Goal: Information Seeking & Learning: Learn about a topic

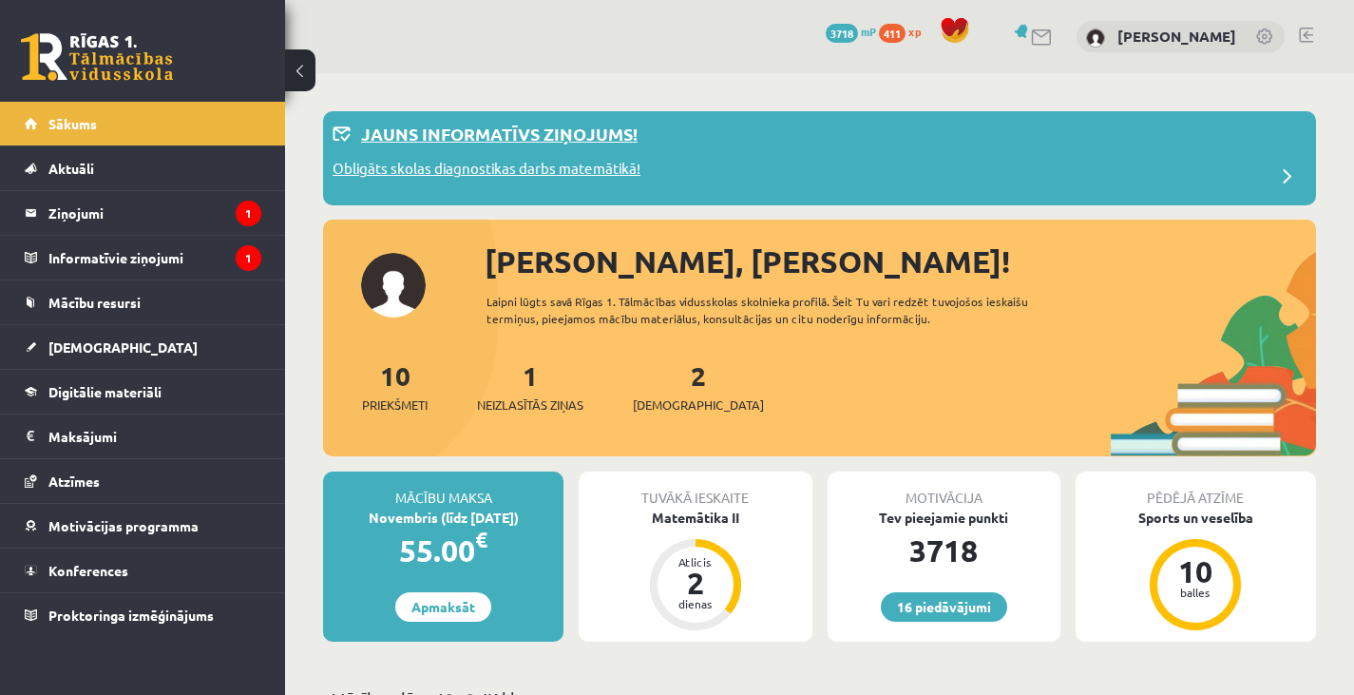
click at [484, 172] on p "Obligāts skolas diagnostikas darbs matemātikā!" at bounding box center [487, 171] width 308 height 27
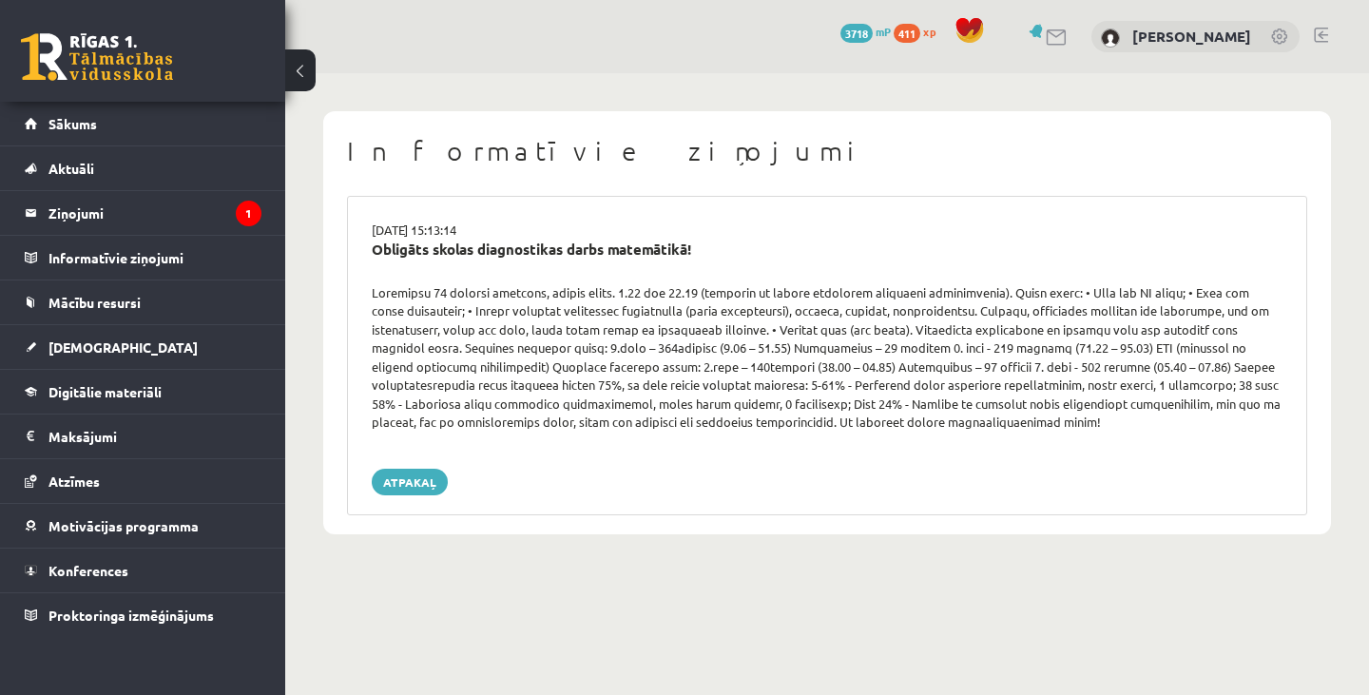
drag, startPoint x: 361, startPoint y: 282, endPoint x: 923, endPoint y: 426, distance: 579.8
click at [923, 426] on div at bounding box center [826, 357] width 939 height 148
copy div "Ierašanās 10 minūtes iepriekš, sākums plkst. 9.00 vai 14.00 (atkarīgs no katram…"
click at [206, 204] on legend "Ziņojumi 1" at bounding box center [154, 213] width 213 height 44
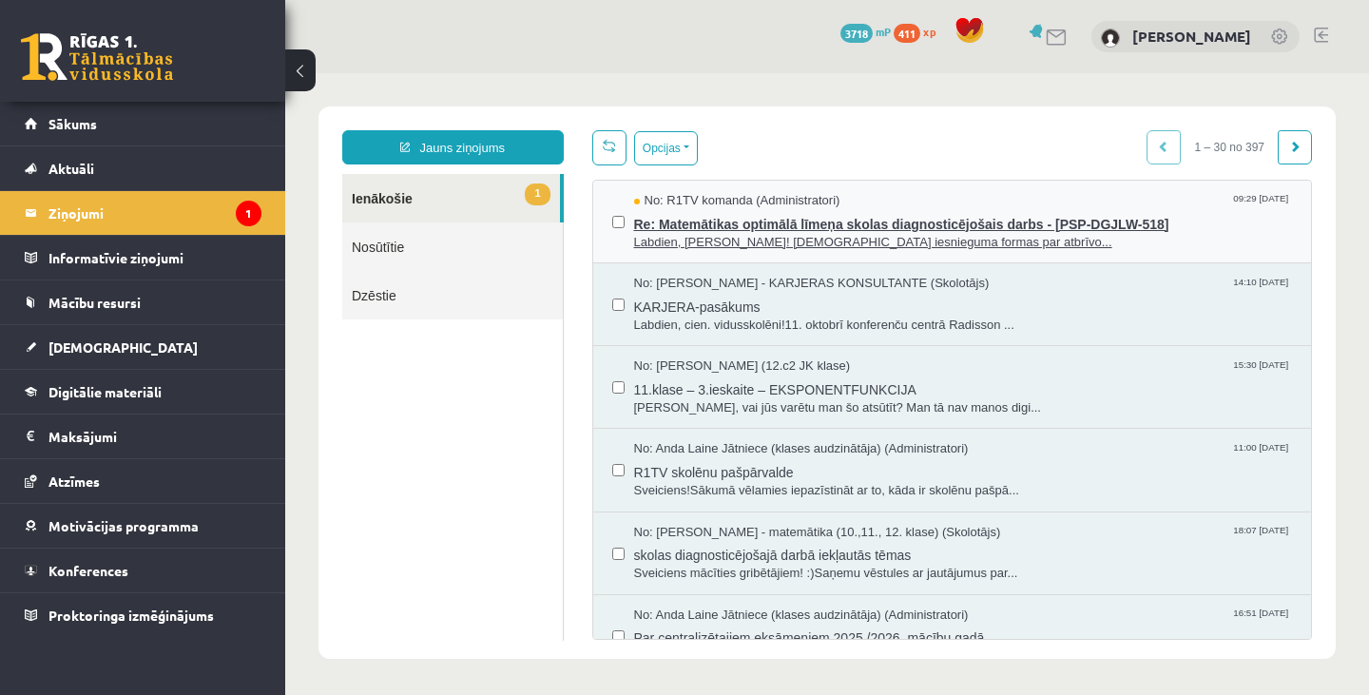
click at [786, 229] on span "Re: Matemātikas optimālā līmeņa skolas diagnosticējošais darbs - [PSP-DGJLW-518]" at bounding box center [963, 222] width 659 height 24
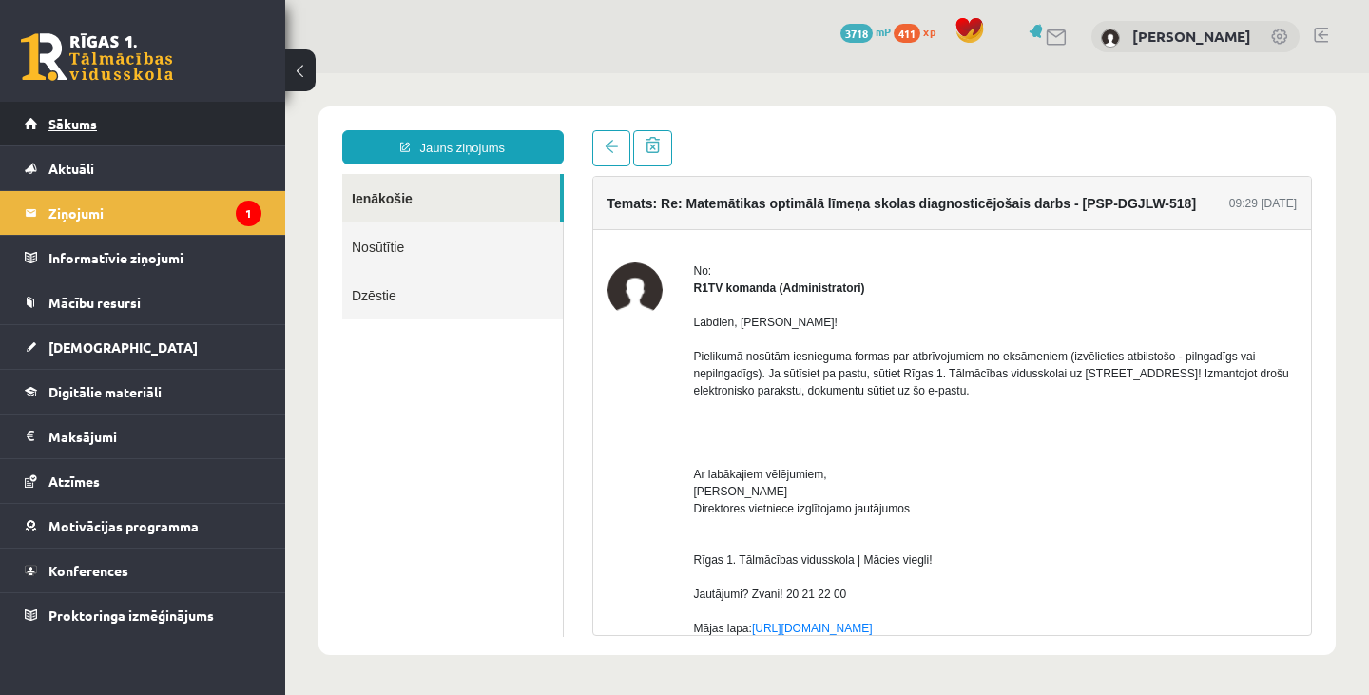
click at [129, 127] on link "Sākums" at bounding box center [143, 124] width 237 height 44
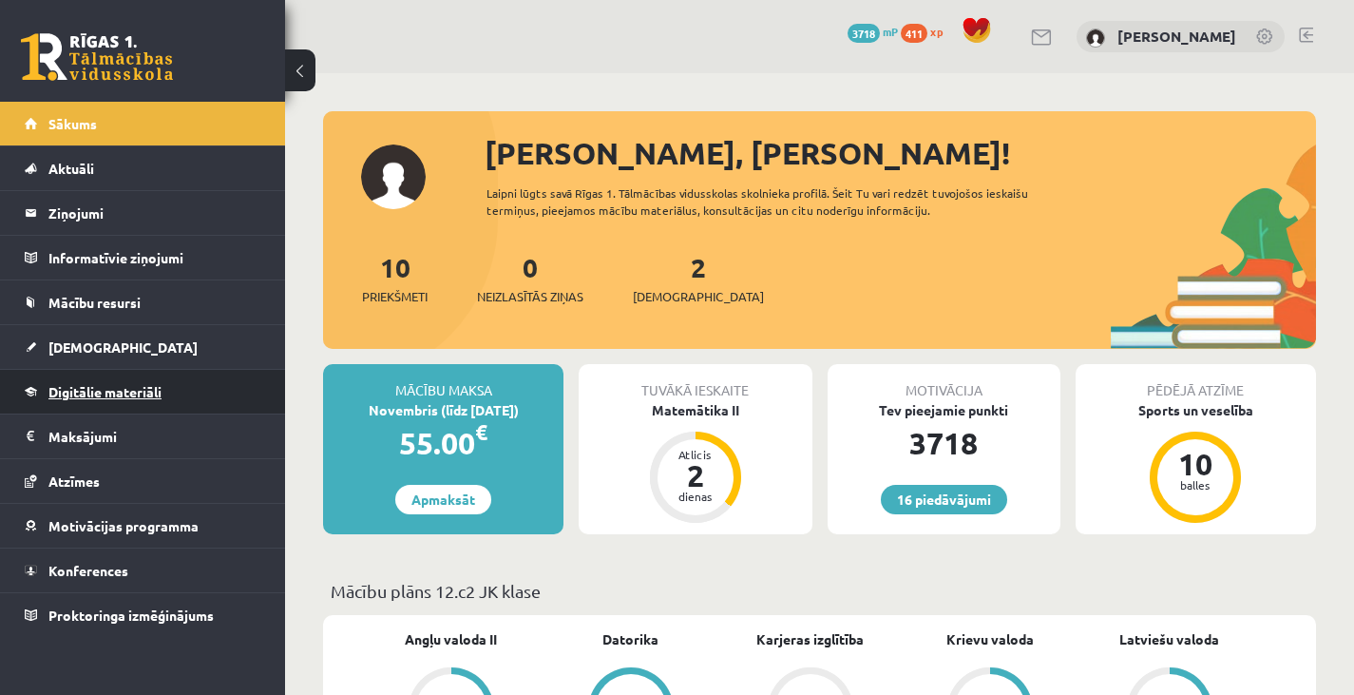
click at [178, 390] on link "Digitālie materiāli" at bounding box center [143, 392] width 237 height 44
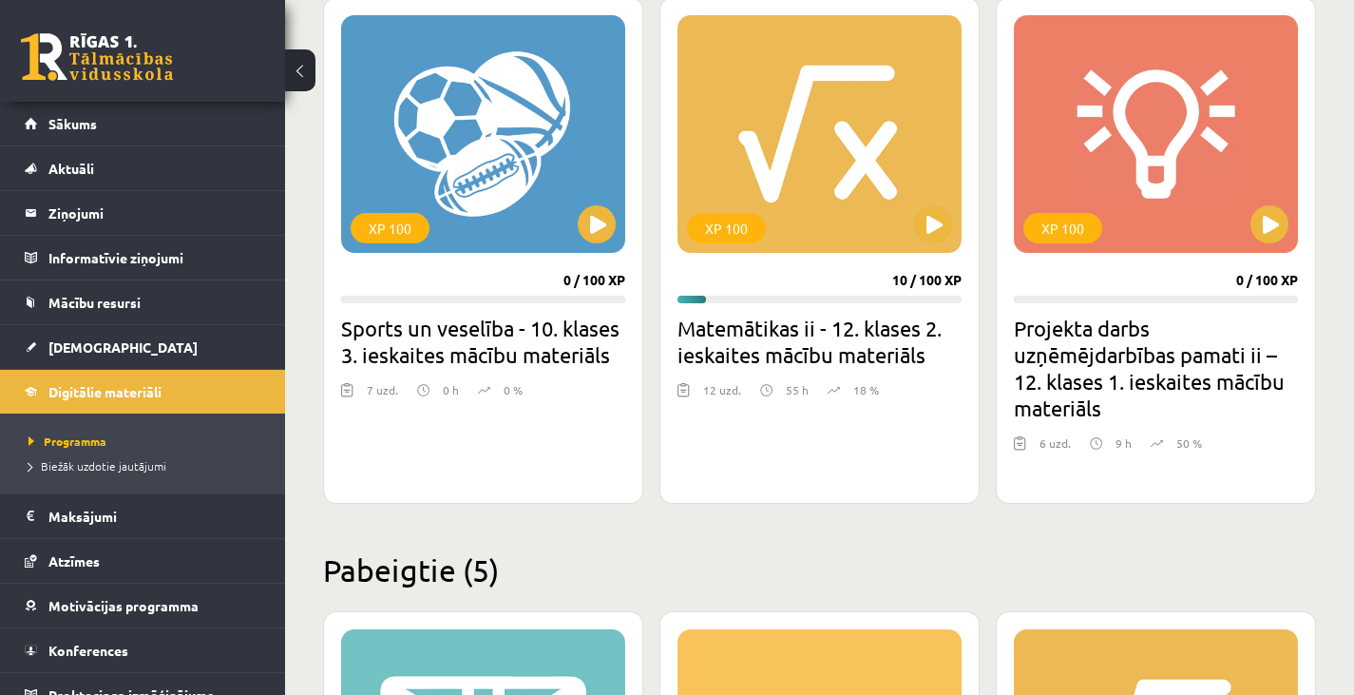
scroll to position [1751, 0]
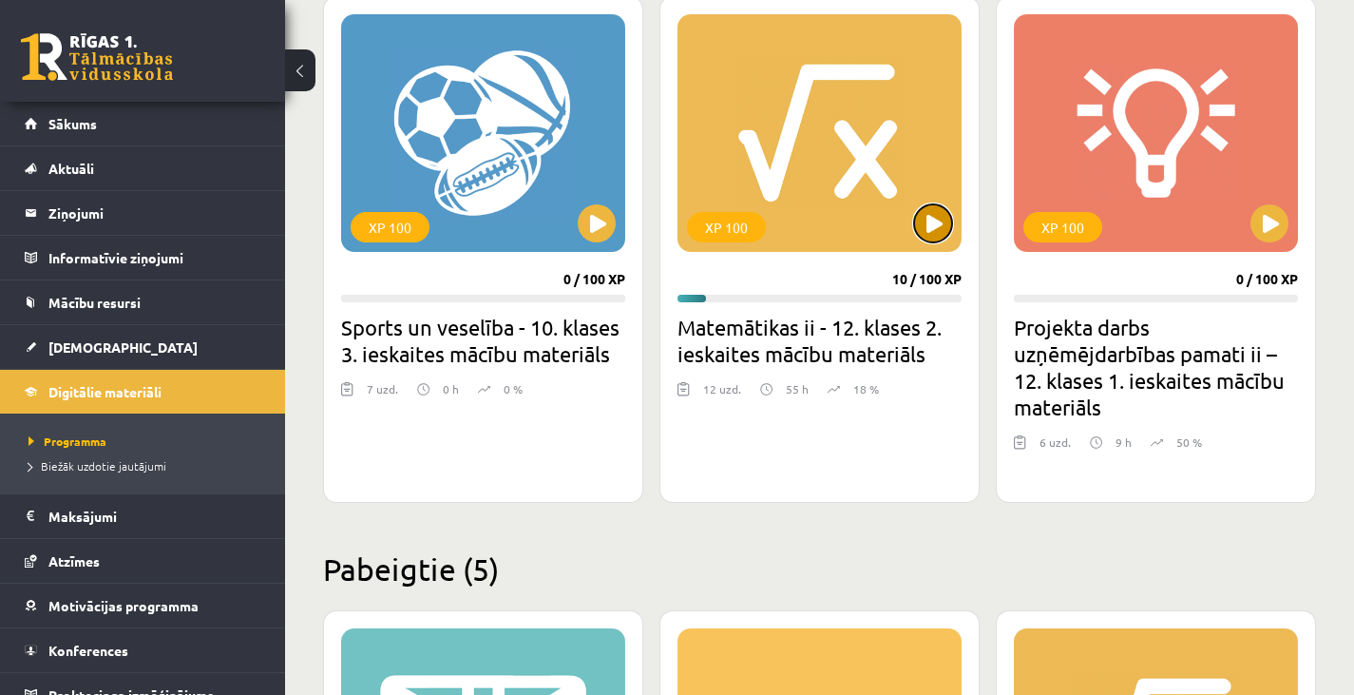
click at [934, 238] on button at bounding box center [933, 223] width 38 height 38
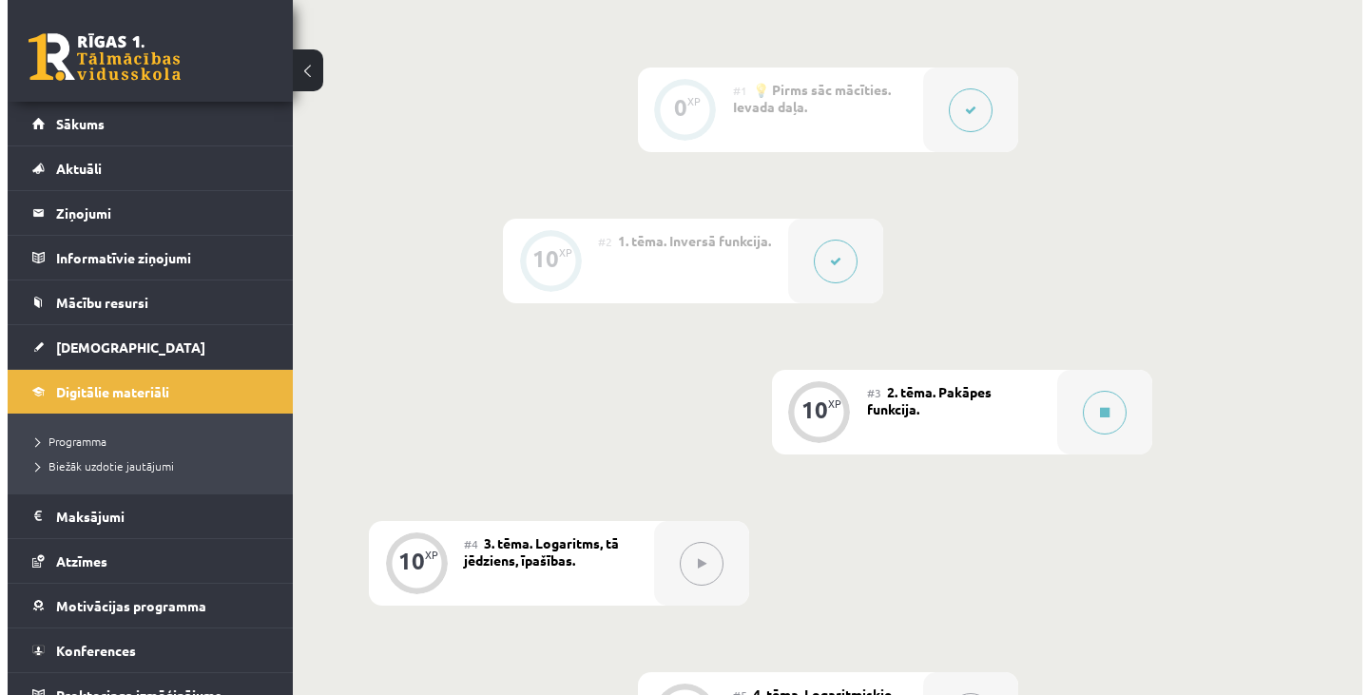
scroll to position [468, 0]
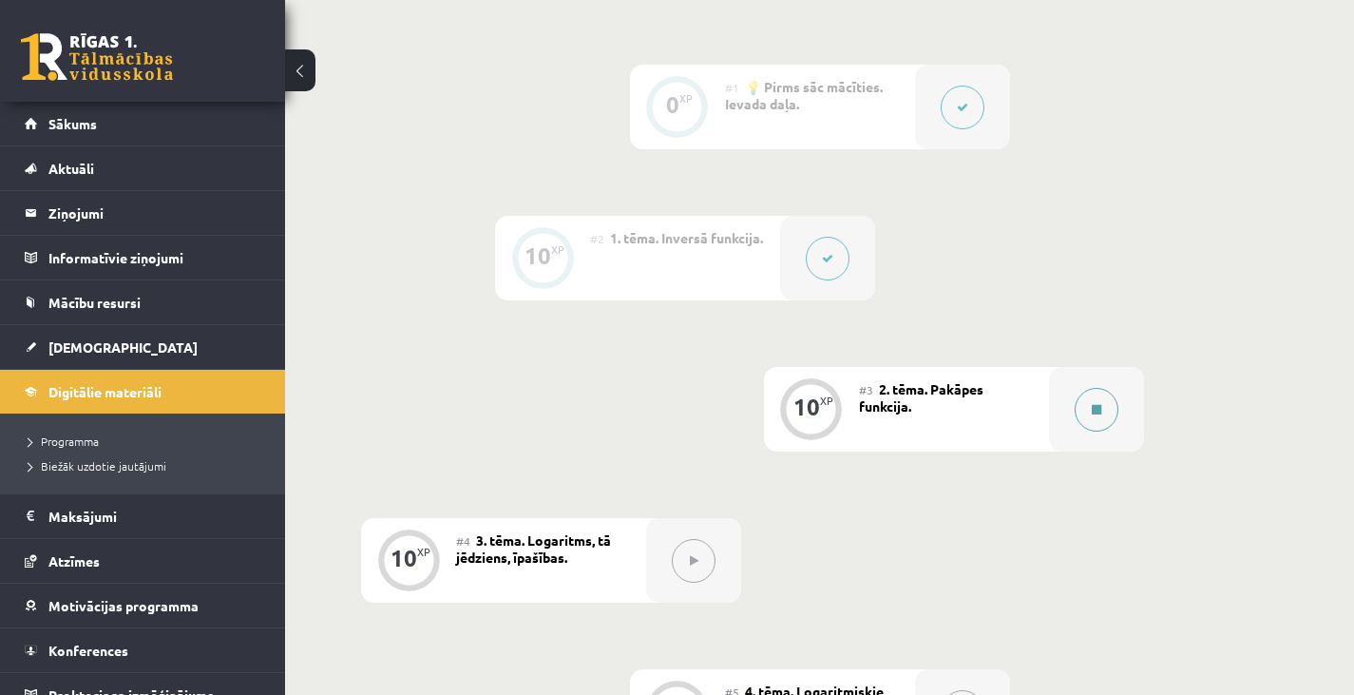
click at [1096, 400] on button at bounding box center [1097, 410] width 44 height 44
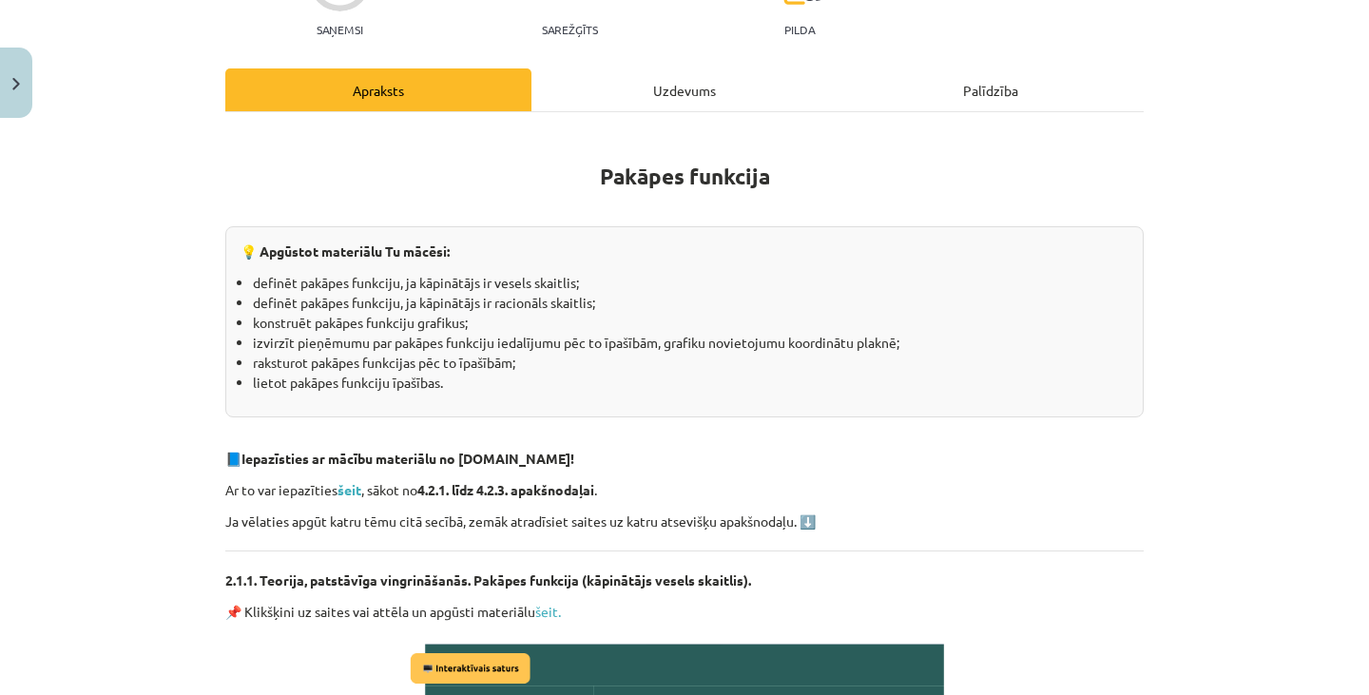
scroll to position [0, 0]
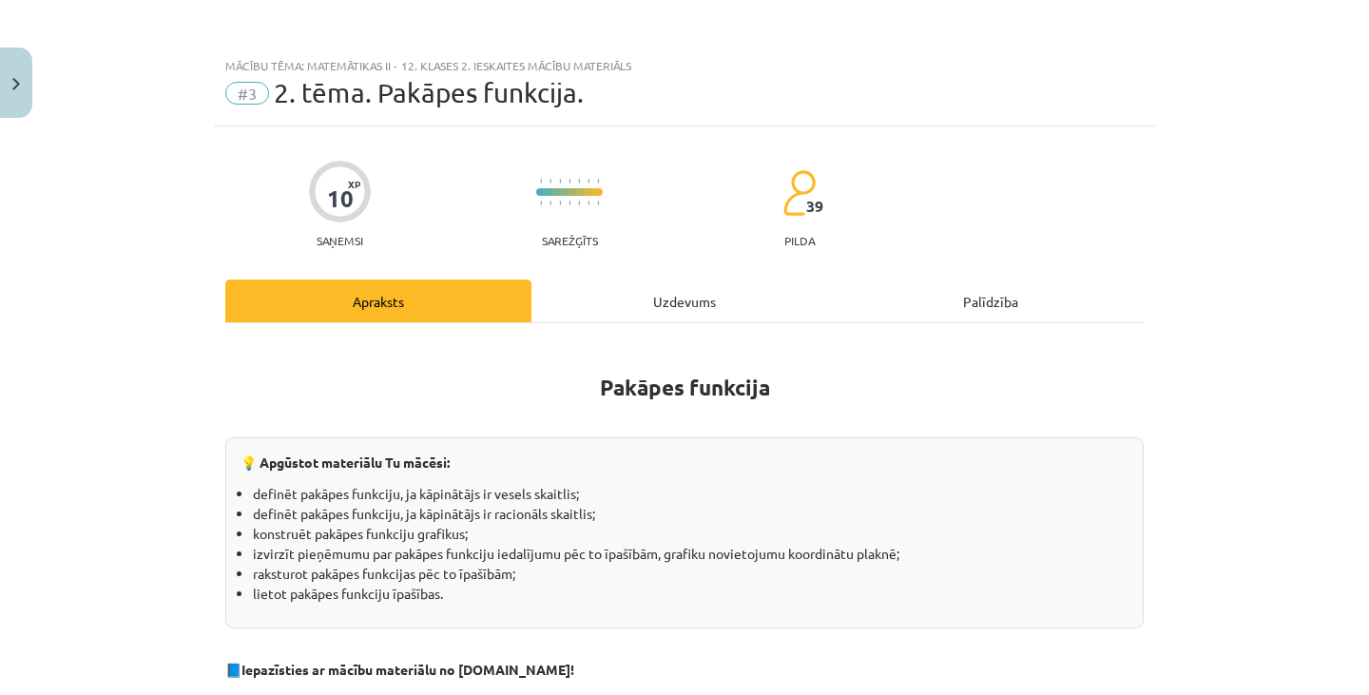
click at [664, 305] on div "Uzdevums" at bounding box center [684, 300] width 306 height 43
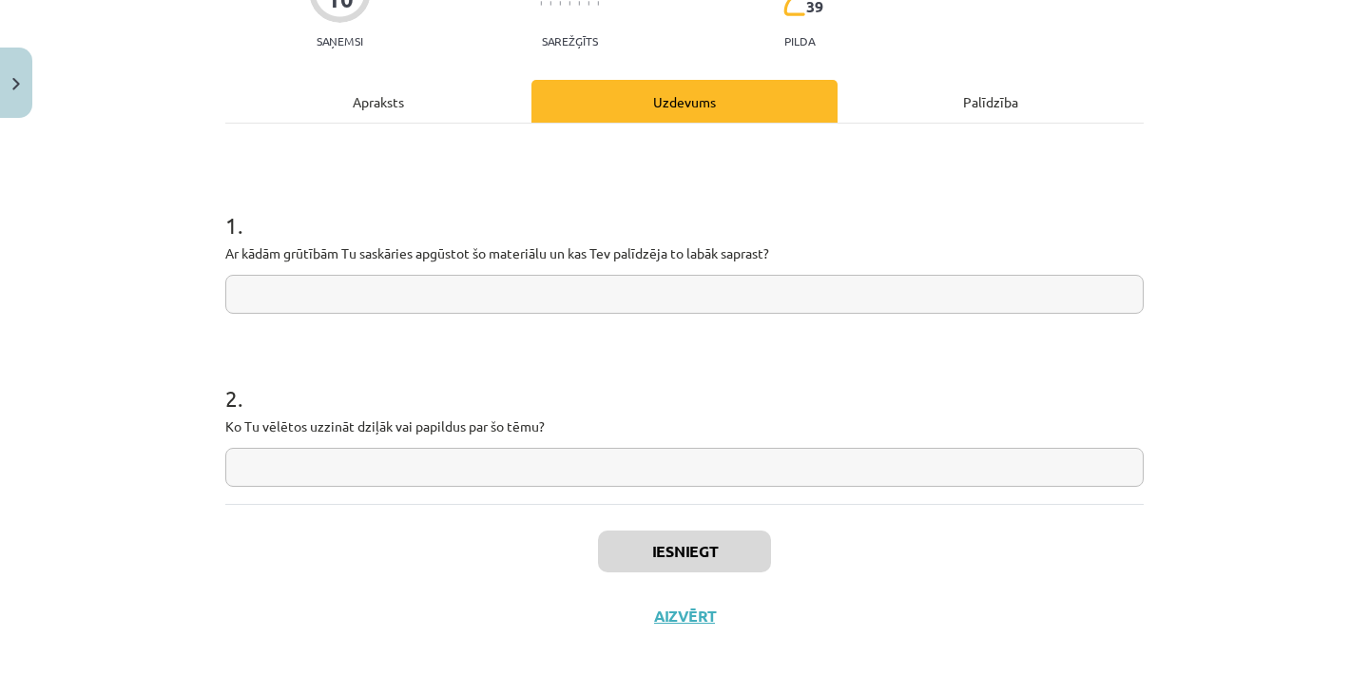
scroll to position [201, 0]
click at [417, 96] on div "Apraksts" at bounding box center [378, 100] width 306 height 43
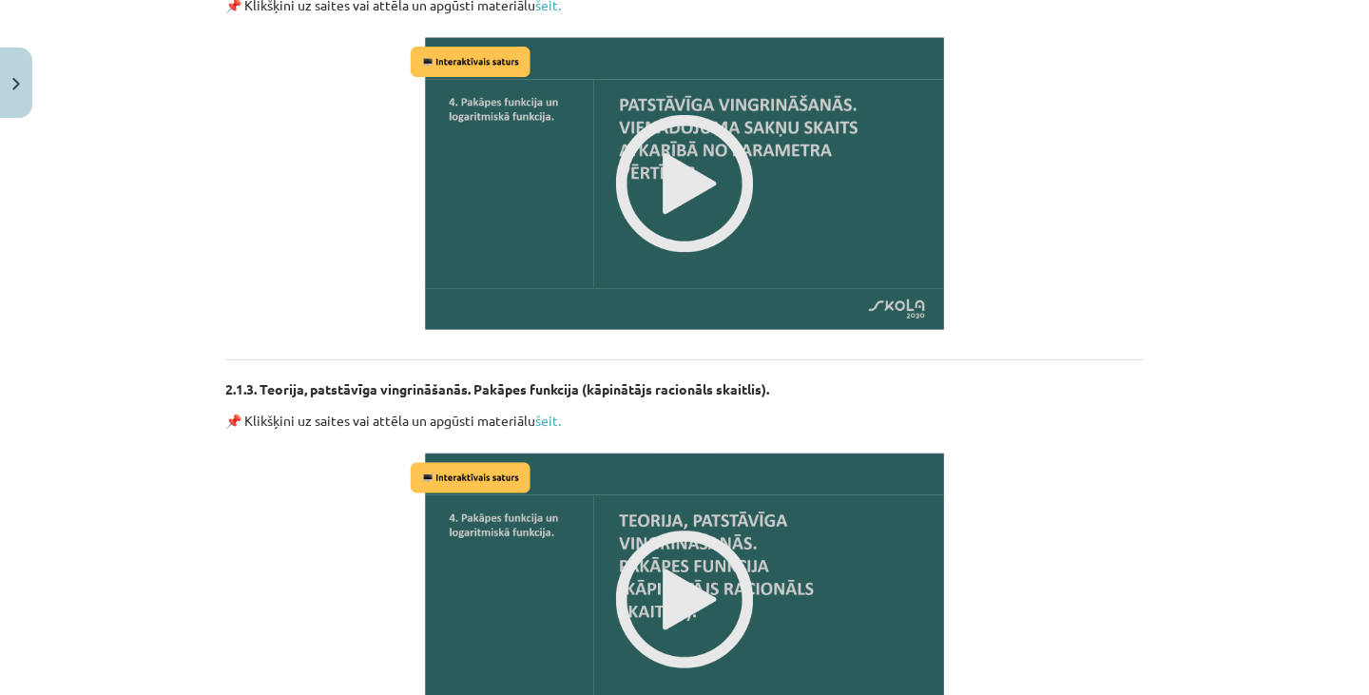
scroll to position [1513, 0]
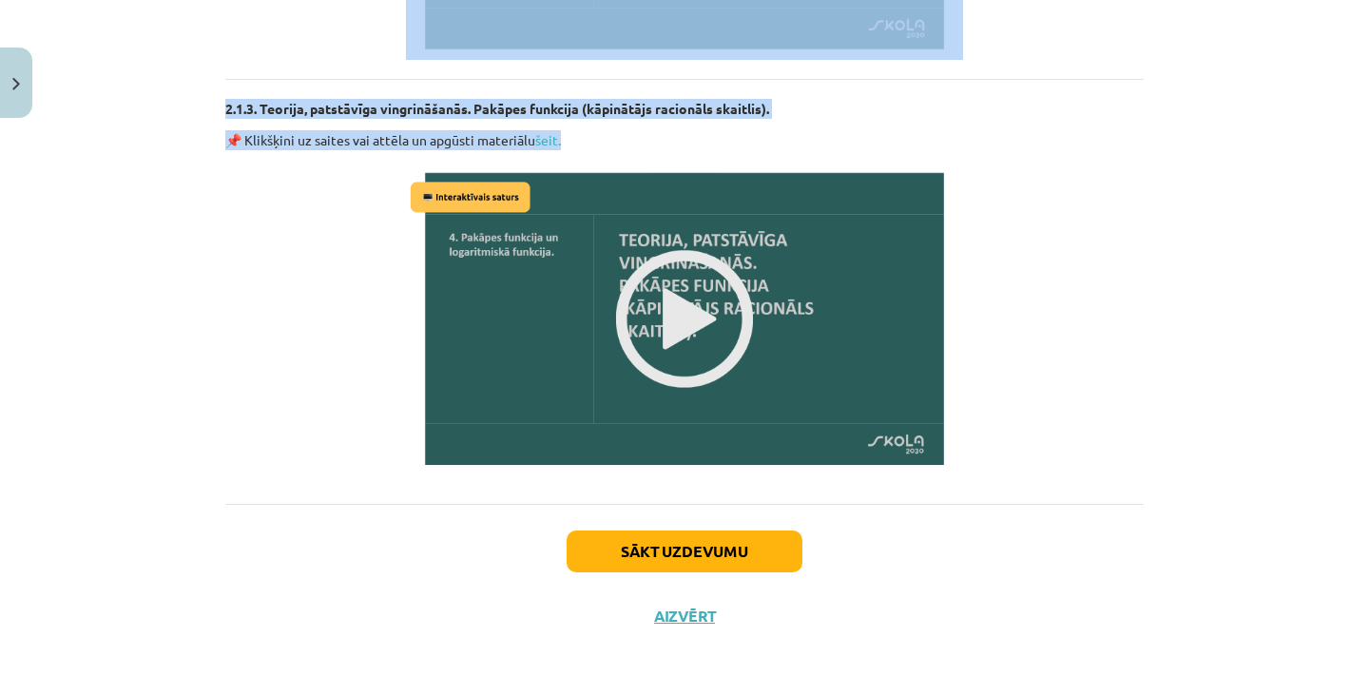
drag, startPoint x: 592, startPoint y: 239, endPoint x: 581, endPoint y: 153, distance: 86.3
copy div "Loremip dolorsit 💡 Ametcons adipiscin El seddoe: tempori utlabor etdolore, ma a…"
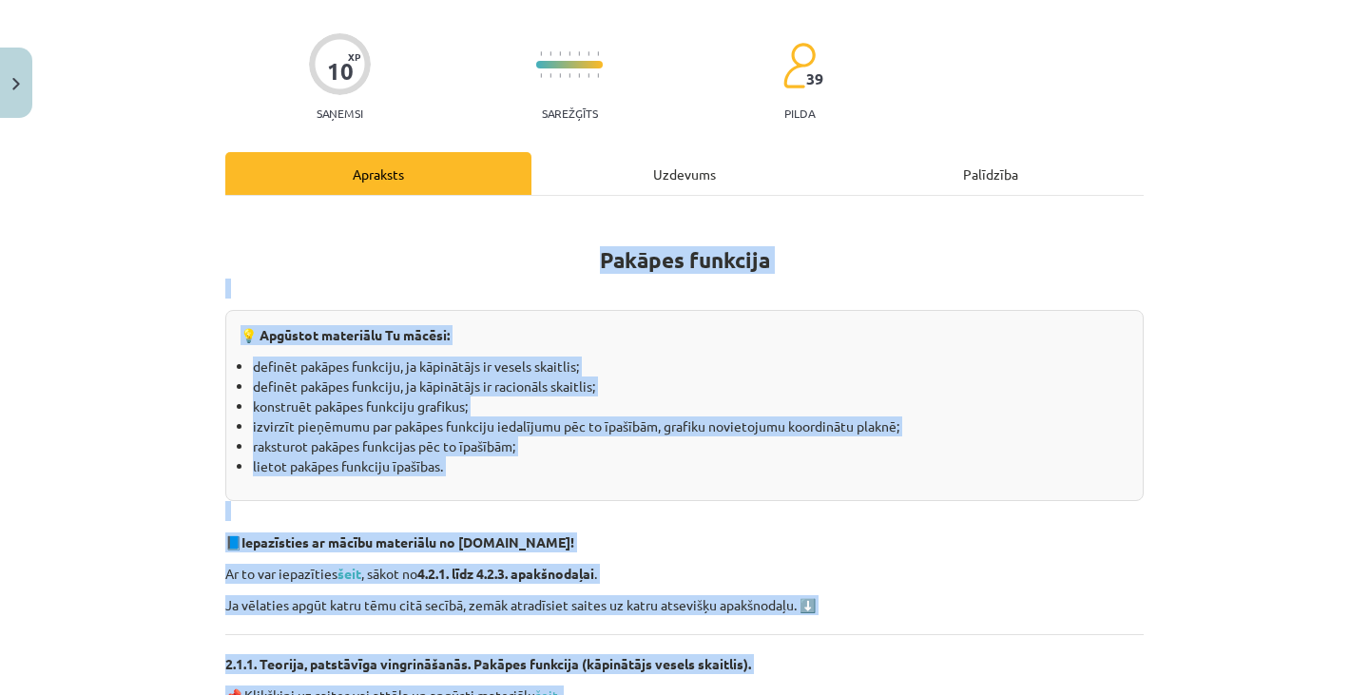
scroll to position [0, 0]
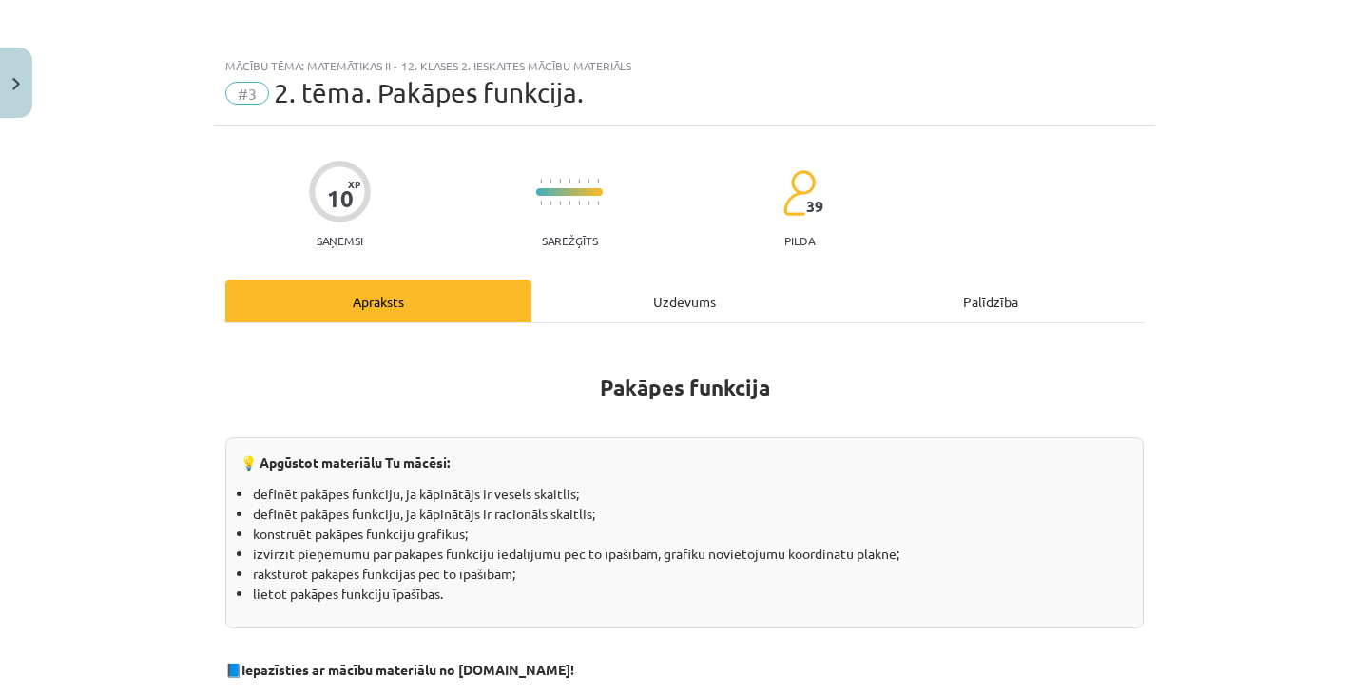
click at [642, 315] on div "Uzdevums" at bounding box center [684, 300] width 306 height 43
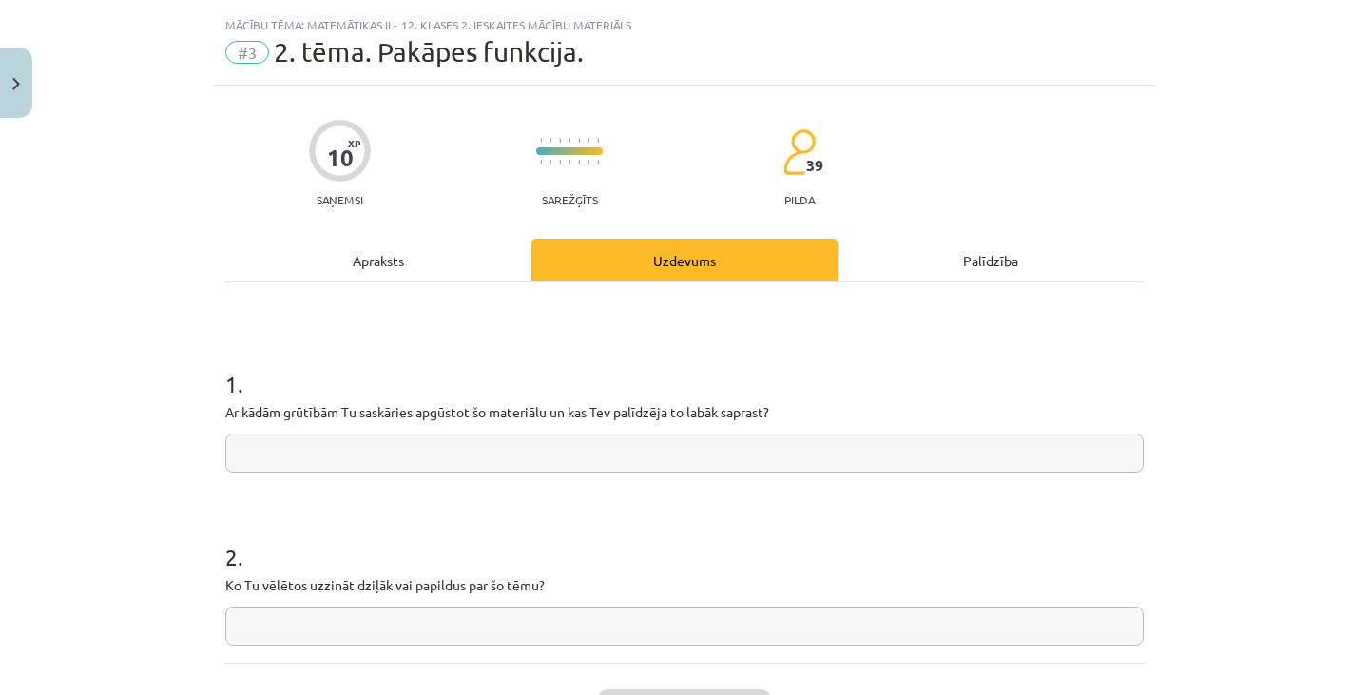
scroll to position [48, 0]
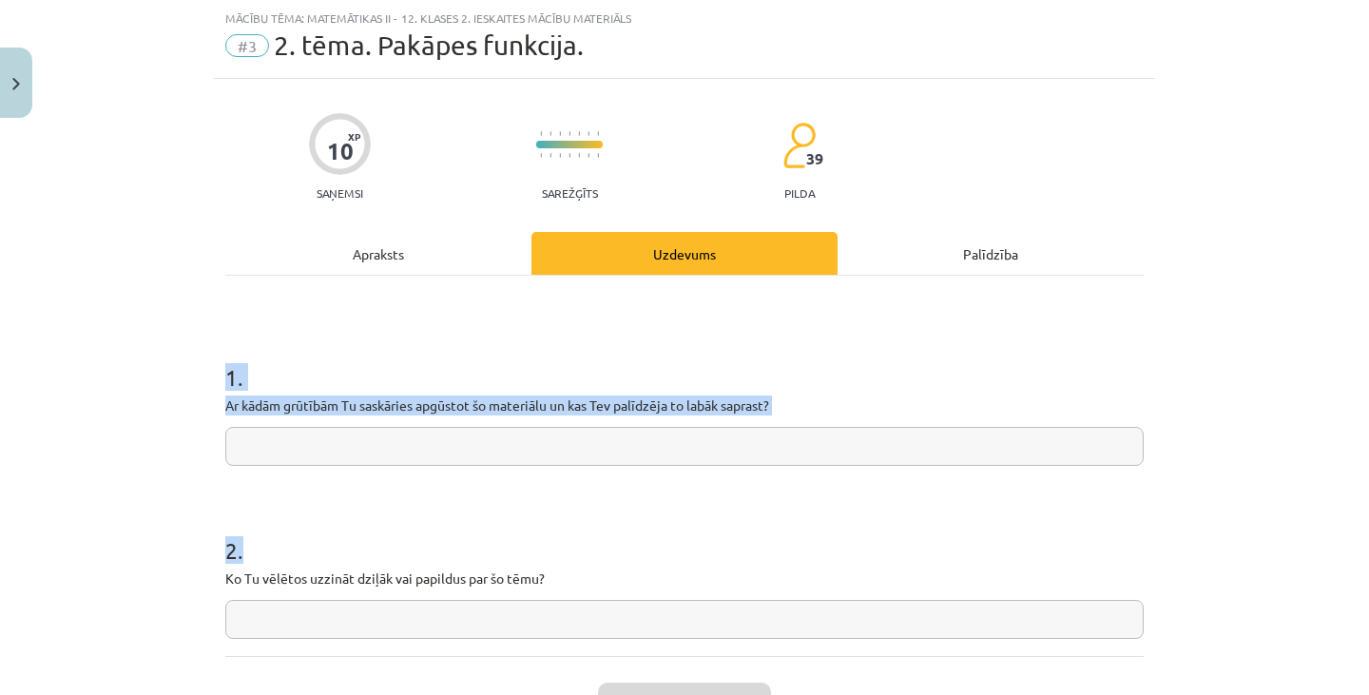
drag, startPoint x: 198, startPoint y: 367, endPoint x: 641, endPoint y: 592, distance: 496.9
click at [641, 592] on div "Mācību tēma: Matemātikas ii - 12. klases 2. ieskaites mācību materiāls #3 2. tē…" at bounding box center [684, 347] width 1369 height 695
copy form "1 . Ar kādām grūtībām Tu saskāries apgūstot šo materiālu un kas Tev palīdzēja t…"
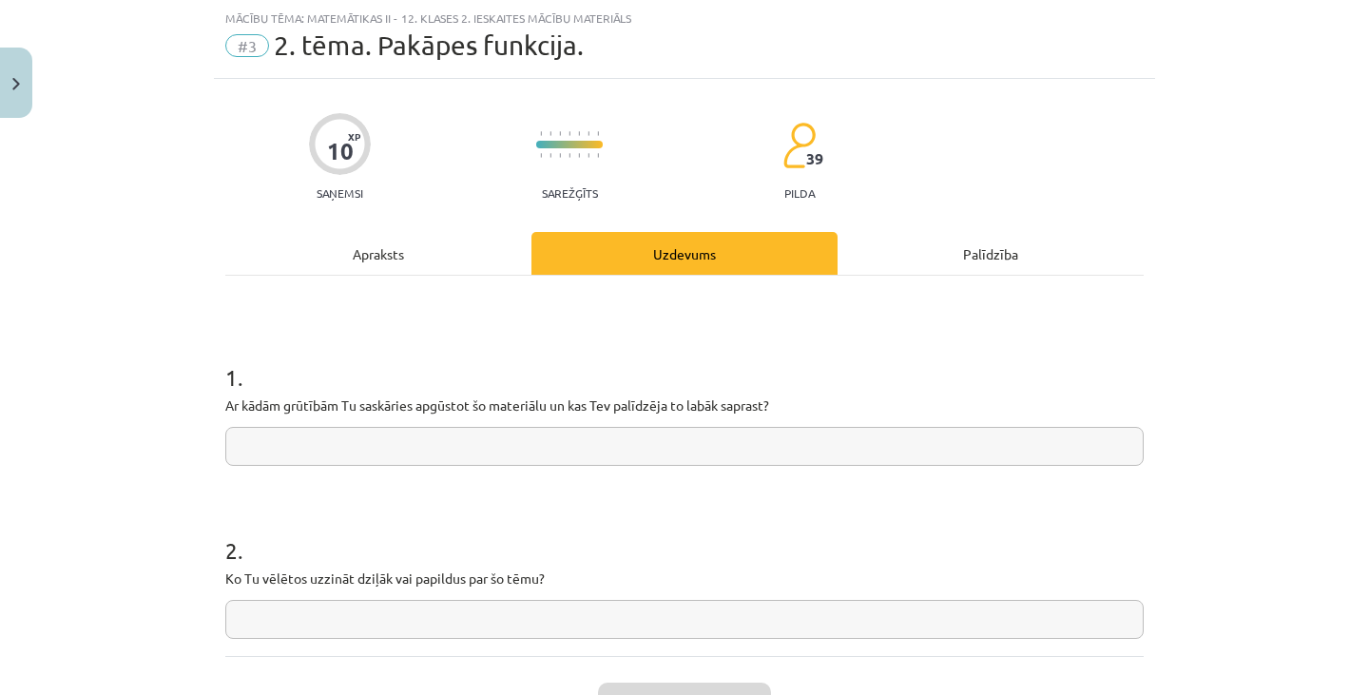
click at [413, 256] on div "Apraksts" at bounding box center [378, 253] width 306 height 43
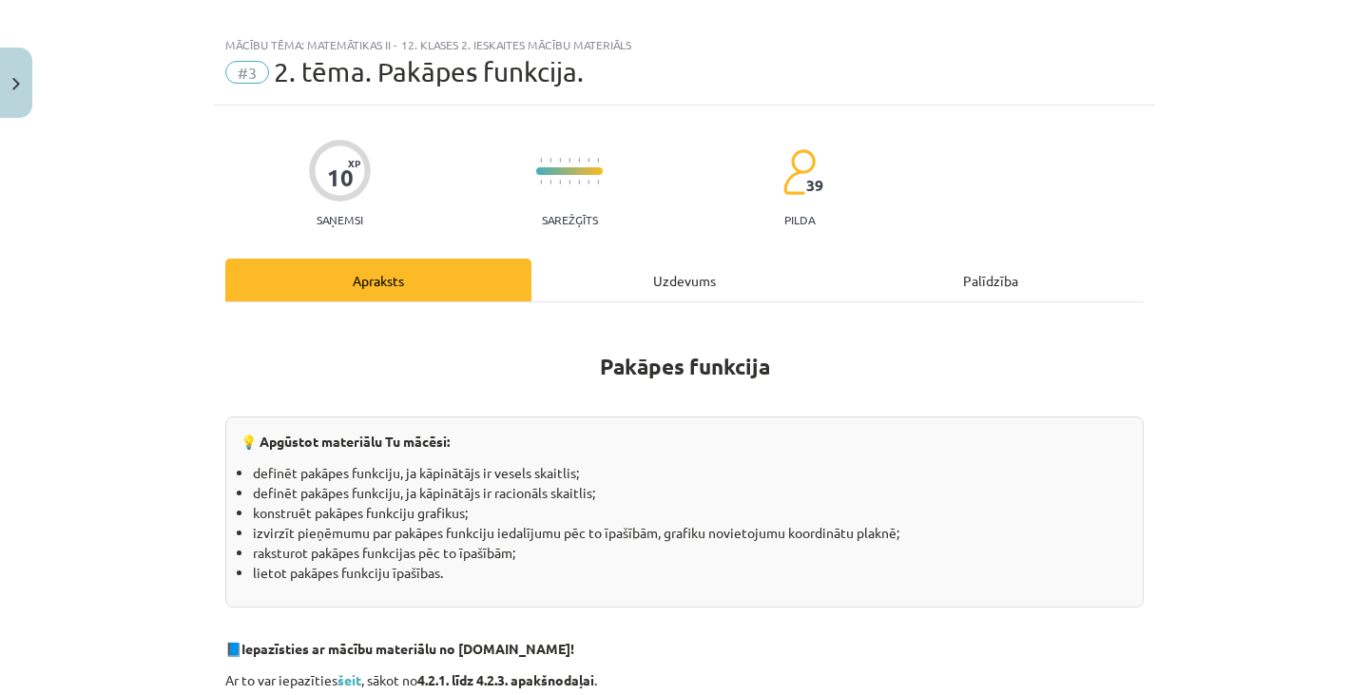
scroll to position [0, 0]
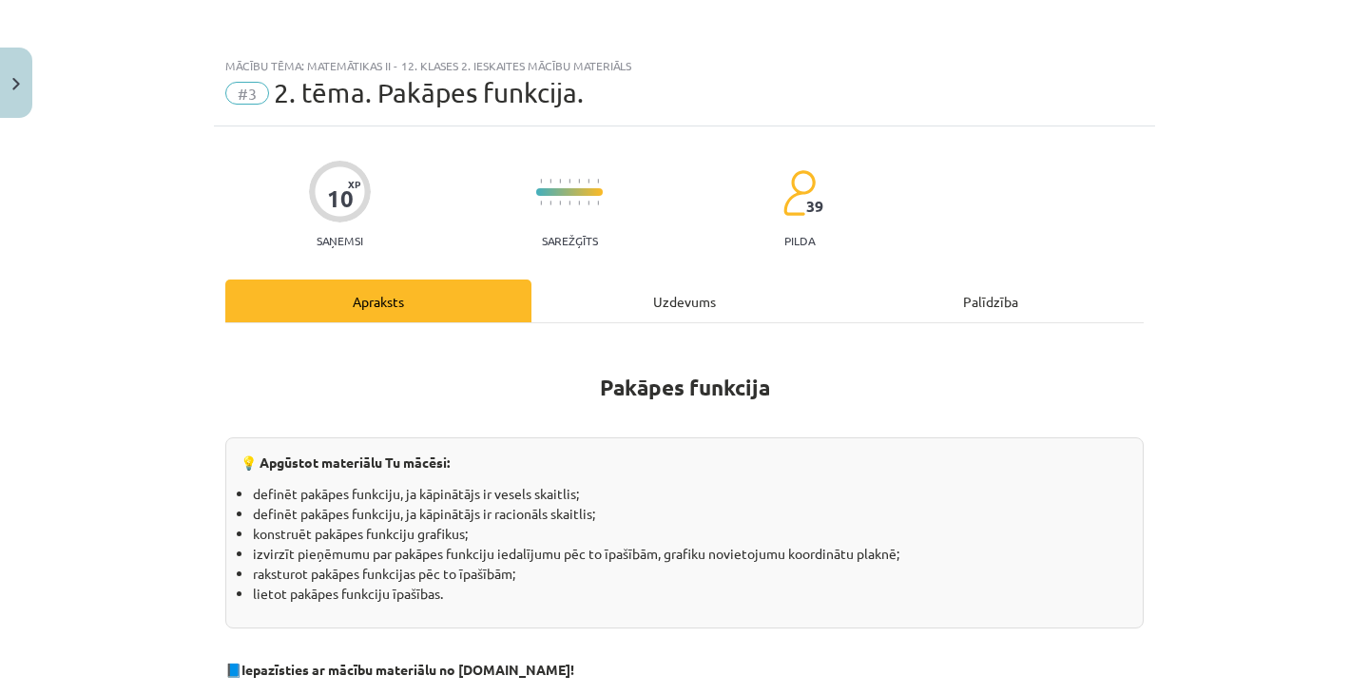
click at [697, 290] on div "Uzdevums" at bounding box center [684, 300] width 306 height 43
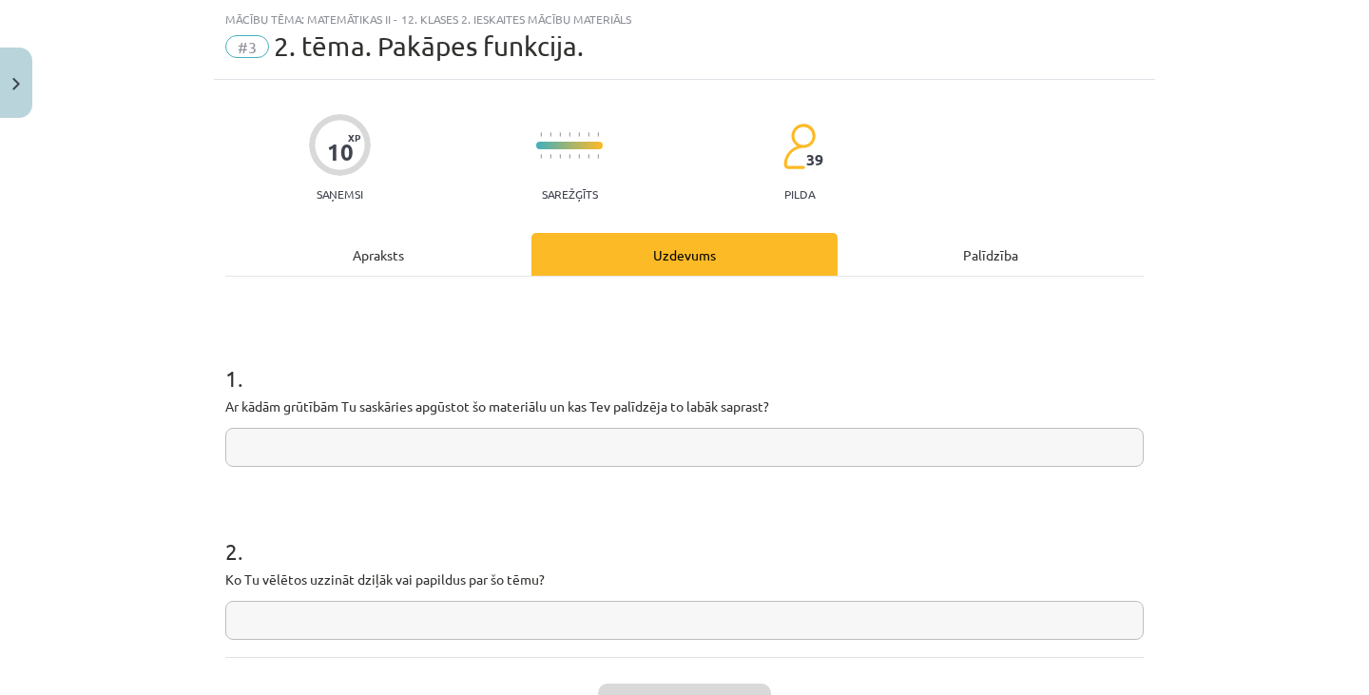
scroll to position [48, 0]
click at [664, 458] on input "text" at bounding box center [684, 446] width 918 height 39
paste input "**********"
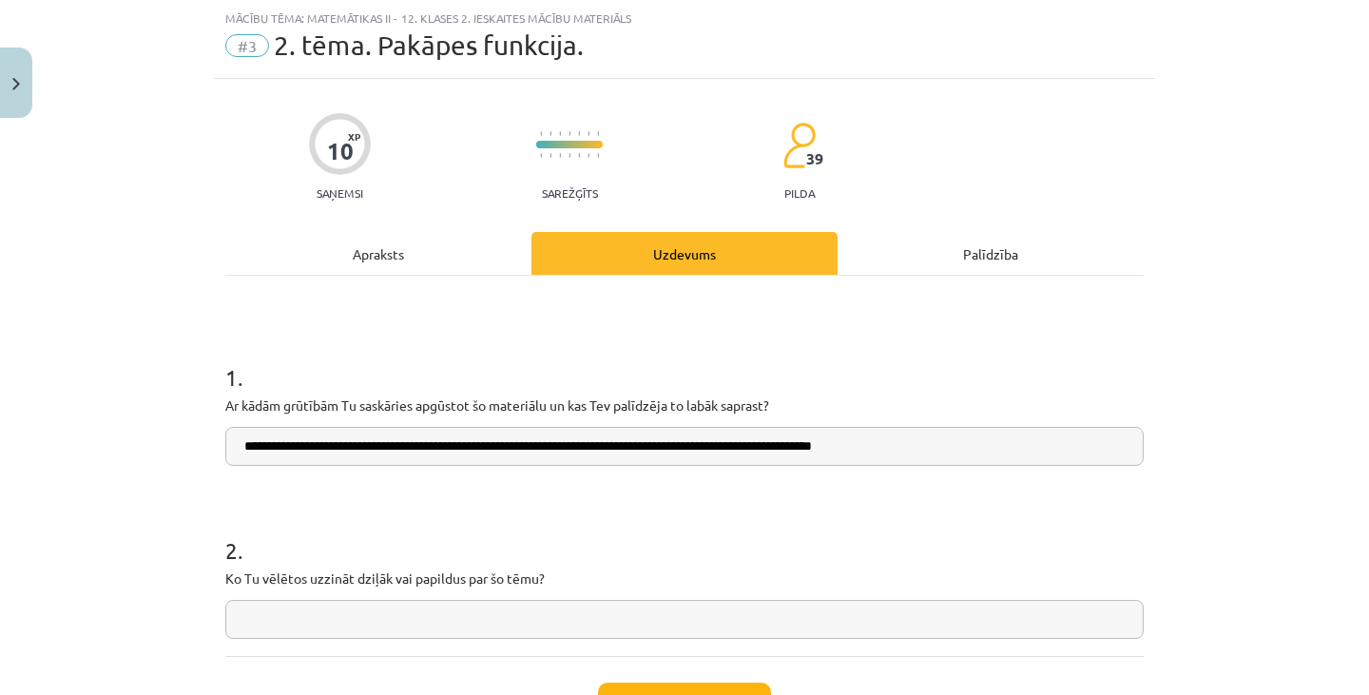
type input "**********"
click at [557, 617] on input "text" at bounding box center [684, 619] width 918 height 39
paste input "**********"
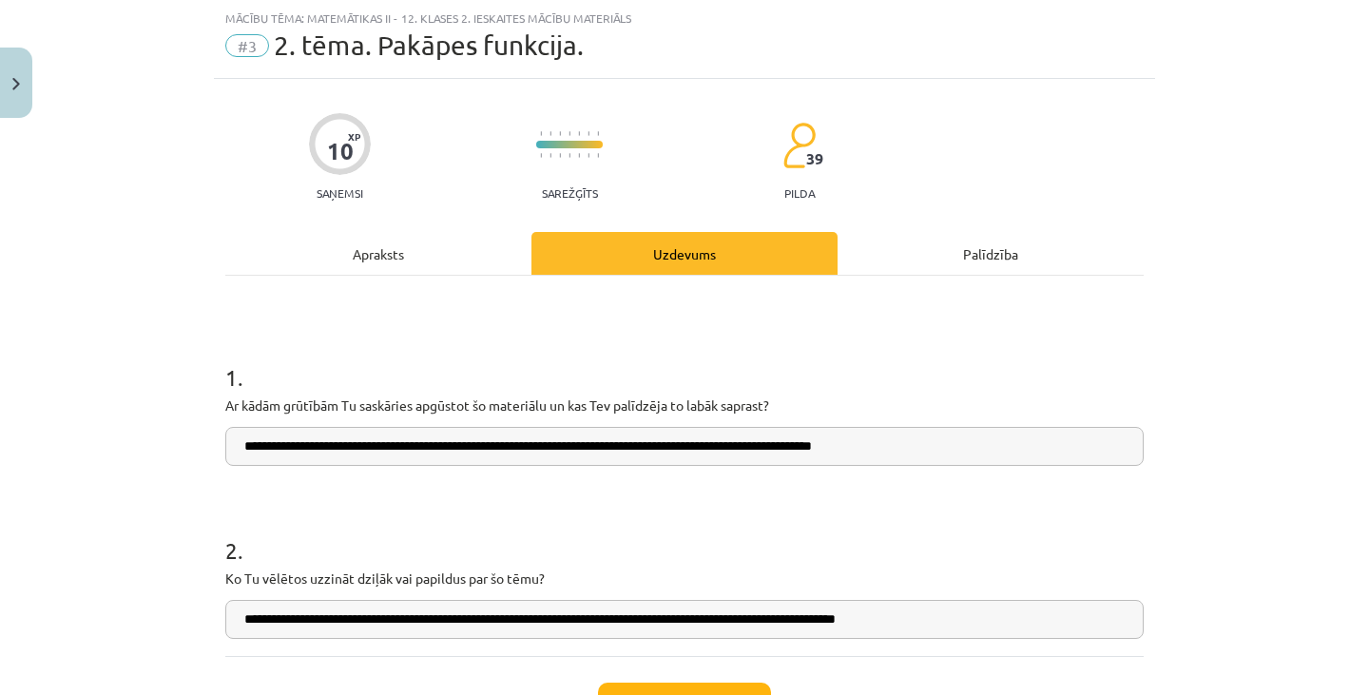
scroll to position [201, 0]
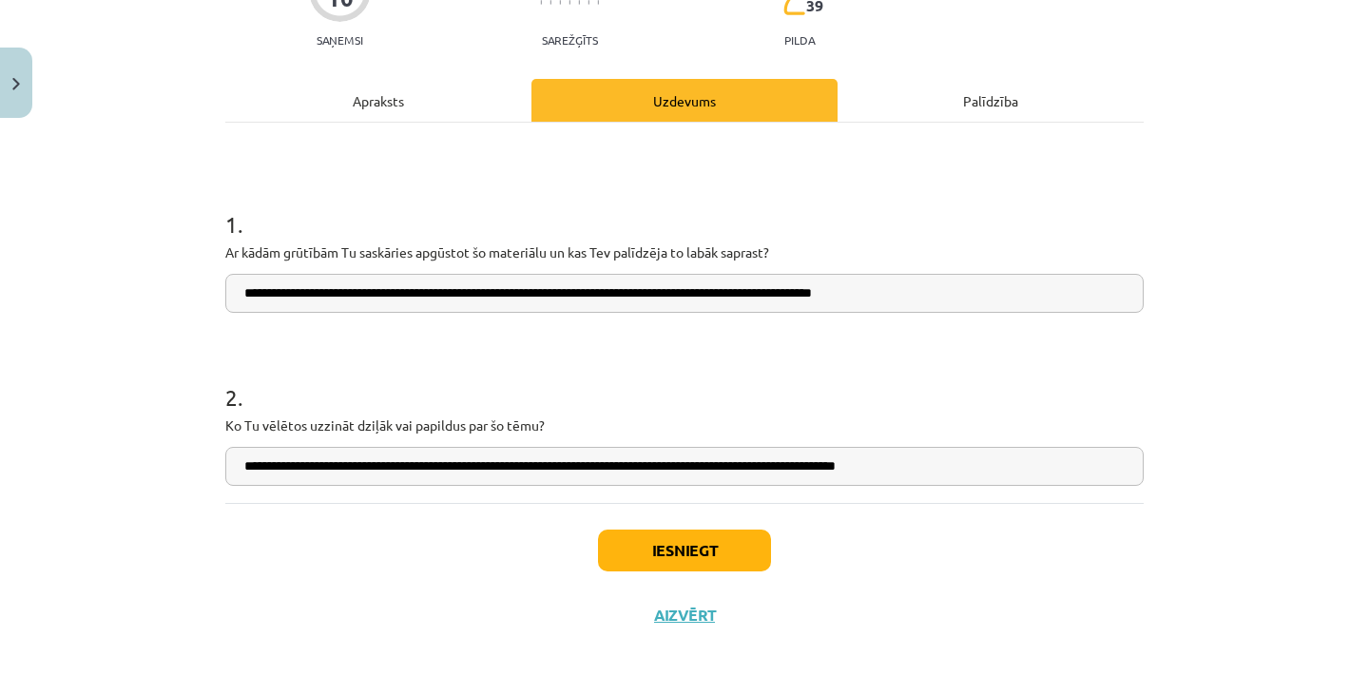
type input "**********"
click at [646, 542] on button "Iesniegt" at bounding box center [684, 550] width 173 height 42
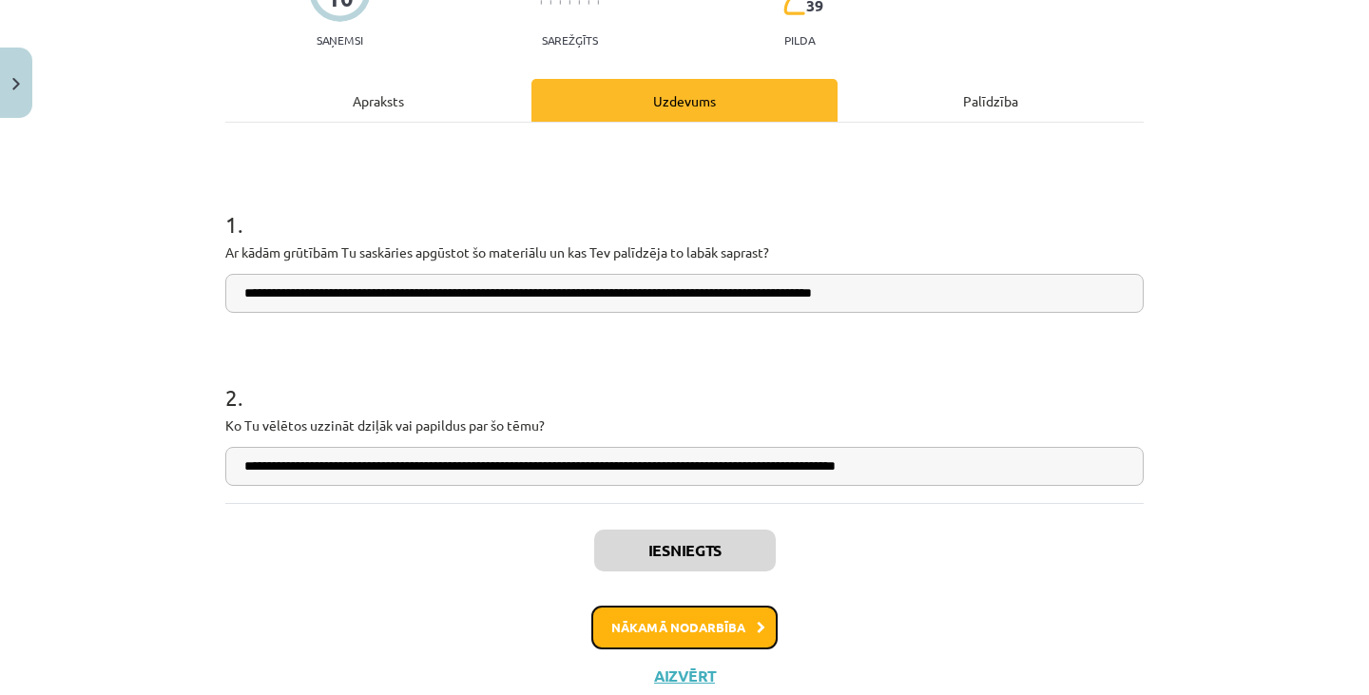
click at [747, 630] on button "Nākamā nodarbība" at bounding box center [684, 627] width 186 height 44
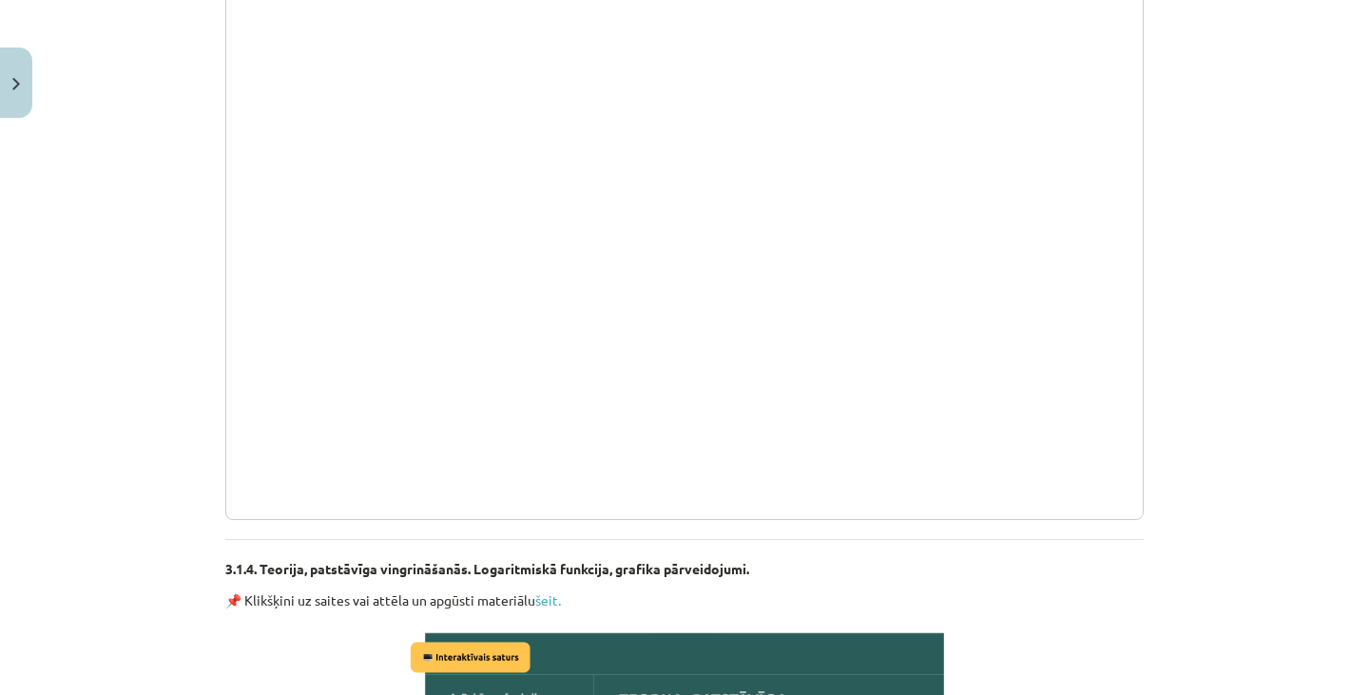
scroll to position [1821, 0]
click at [1176, 199] on div "Mācību tēma: Matemātikas ii - 12. klases 2. ieskaites mācību materiāls #4 3. tē…" at bounding box center [684, 347] width 1369 height 695
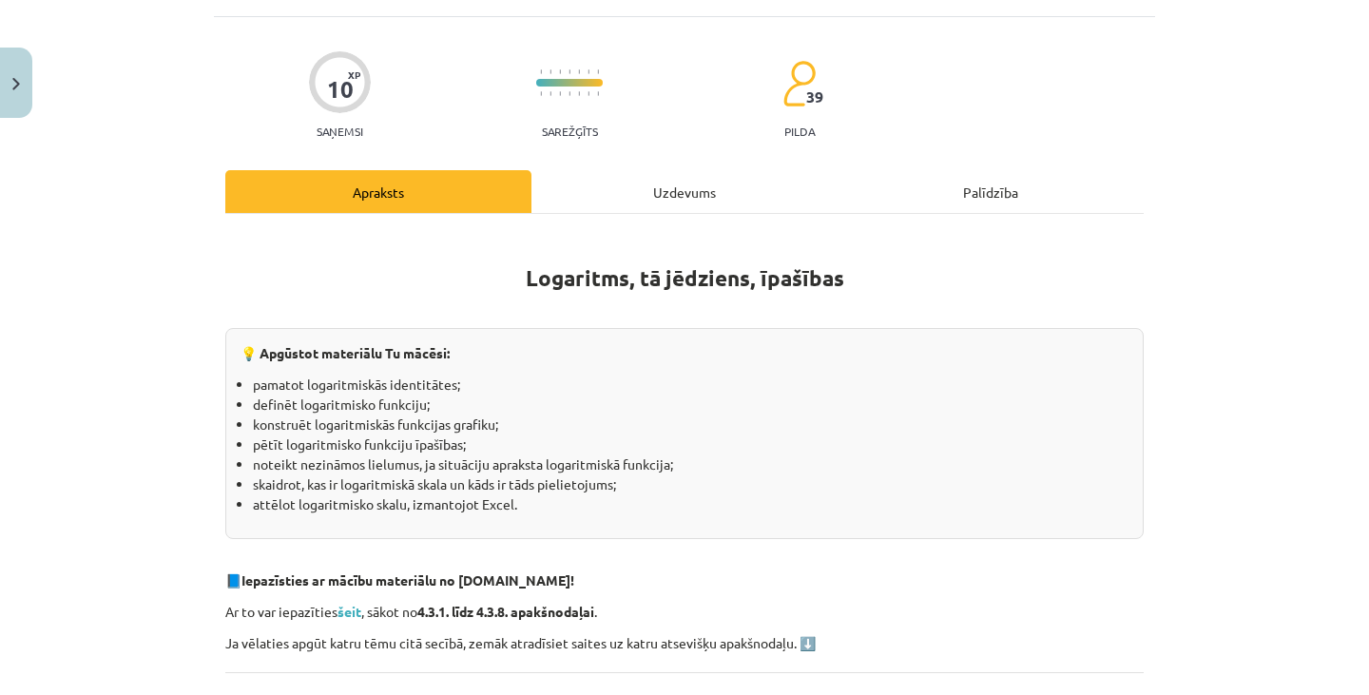
scroll to position [106, 0]
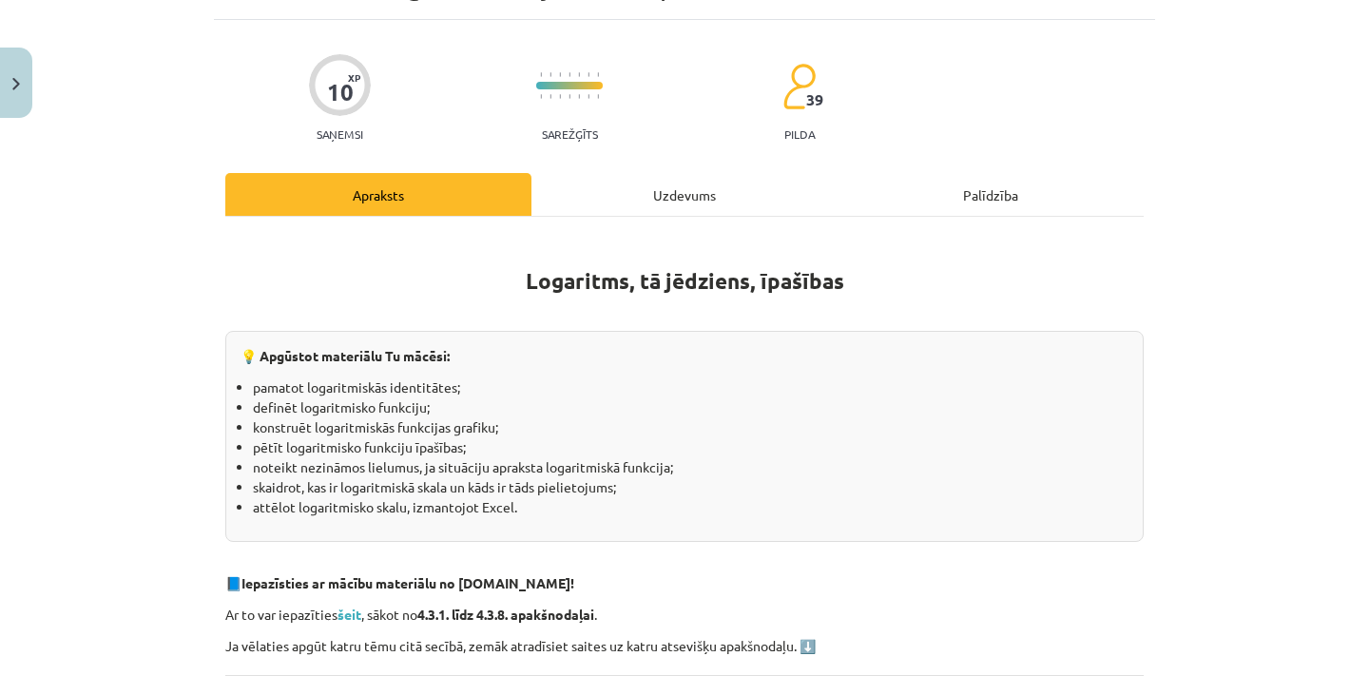
click at [621, 200] on div "Uzdevums" at bounding box center [684, 194] width 306 height 43
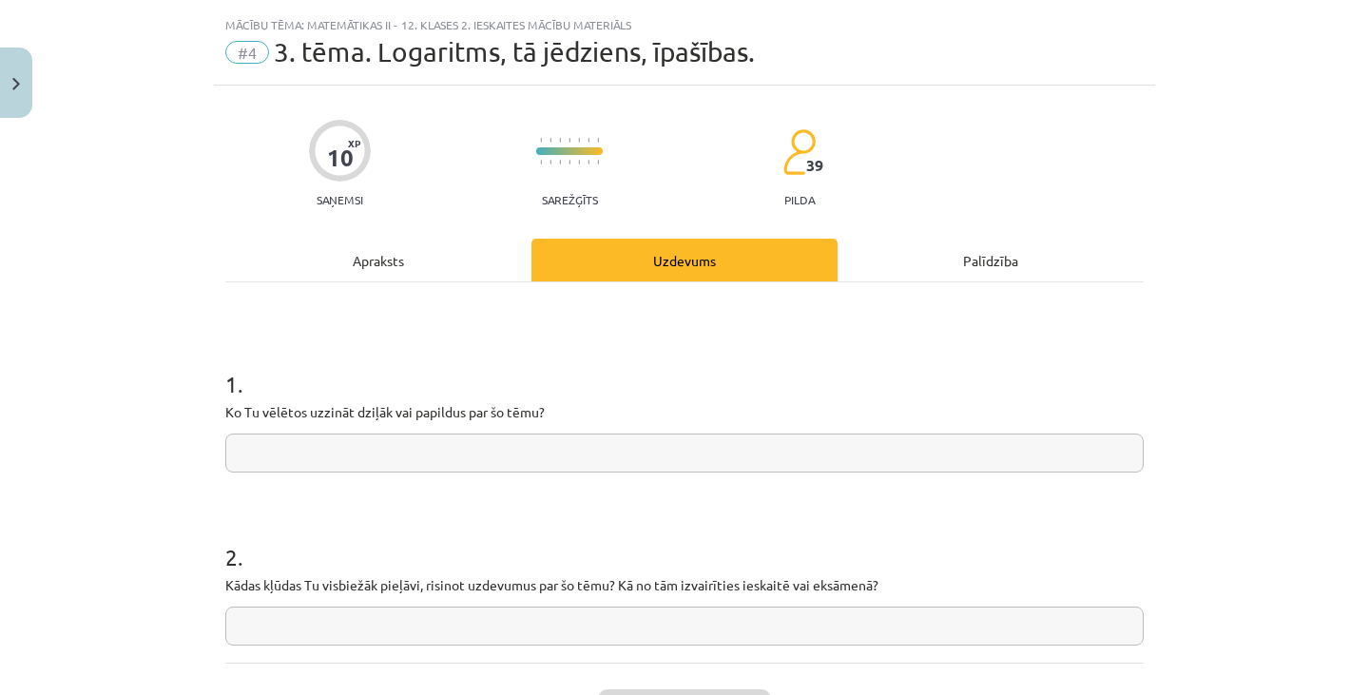
scroll to position [0, 0]
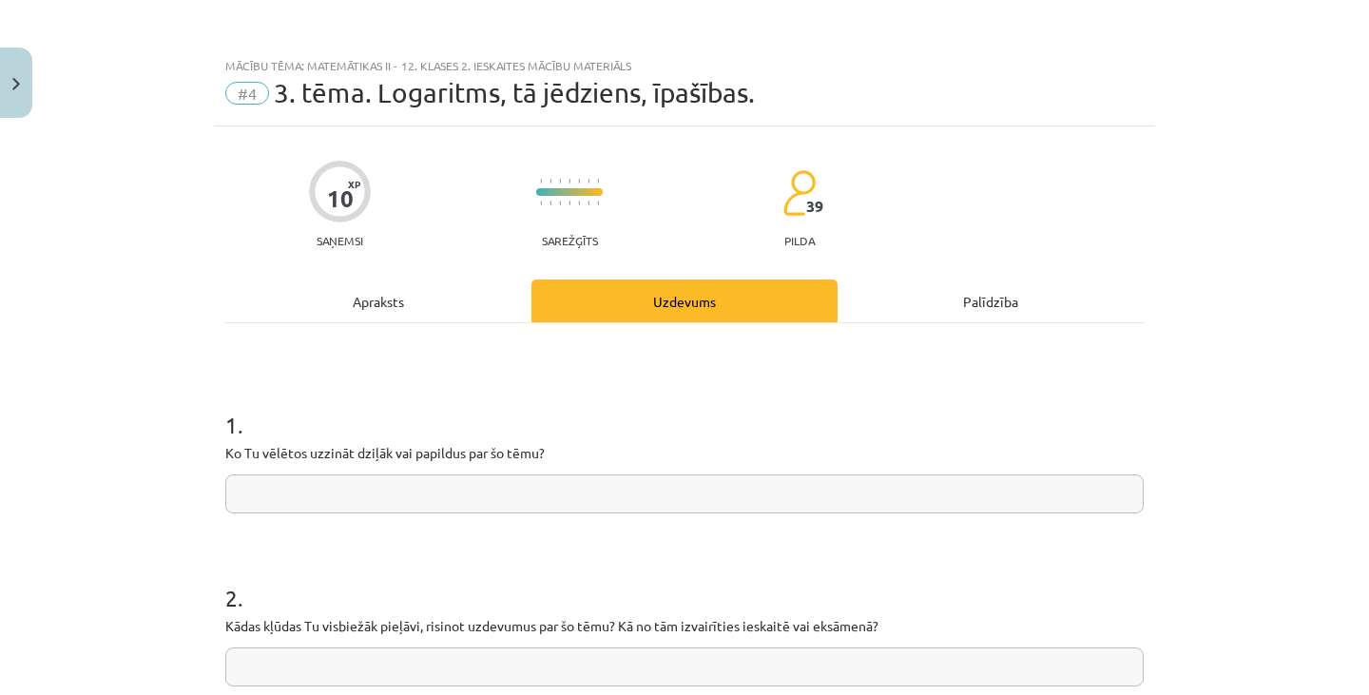
click at [406, 311] on div "Apraksts" at bounding box center [378, 300] width 306 height 43
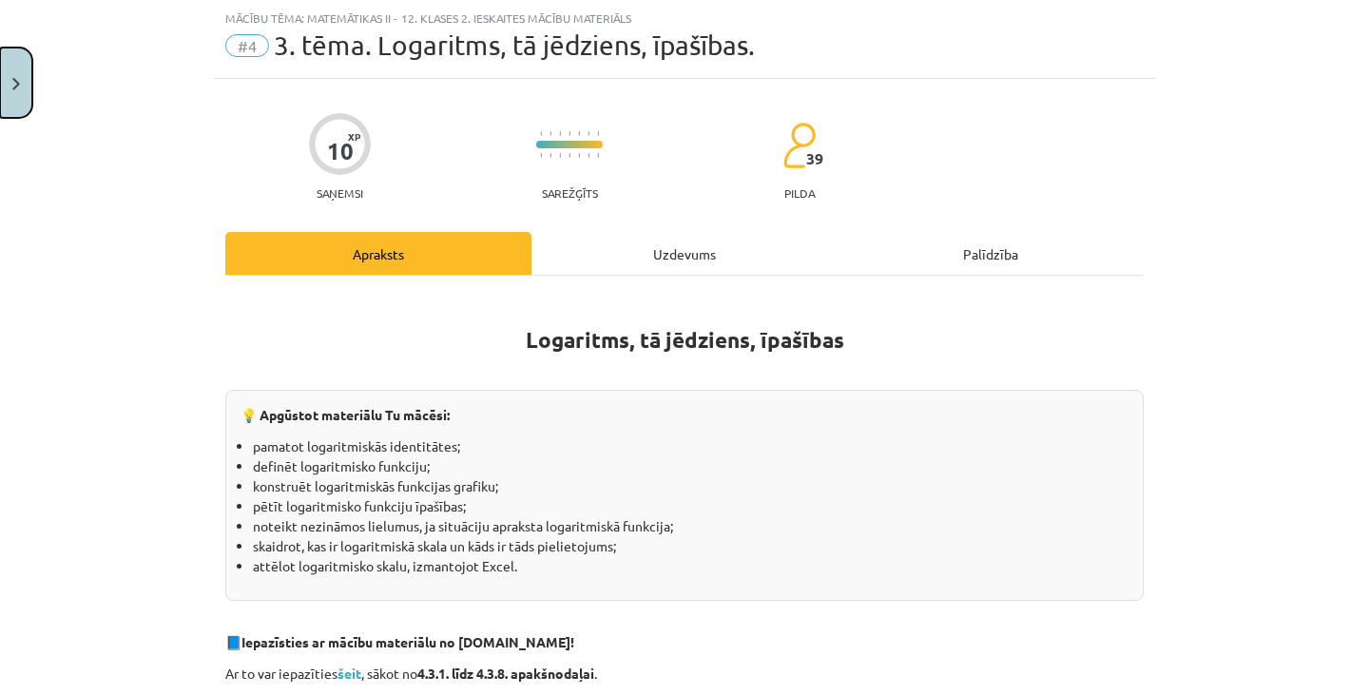
click at [14, 73] on button "Close" at bounding box center [16, 83] width 32 height 70
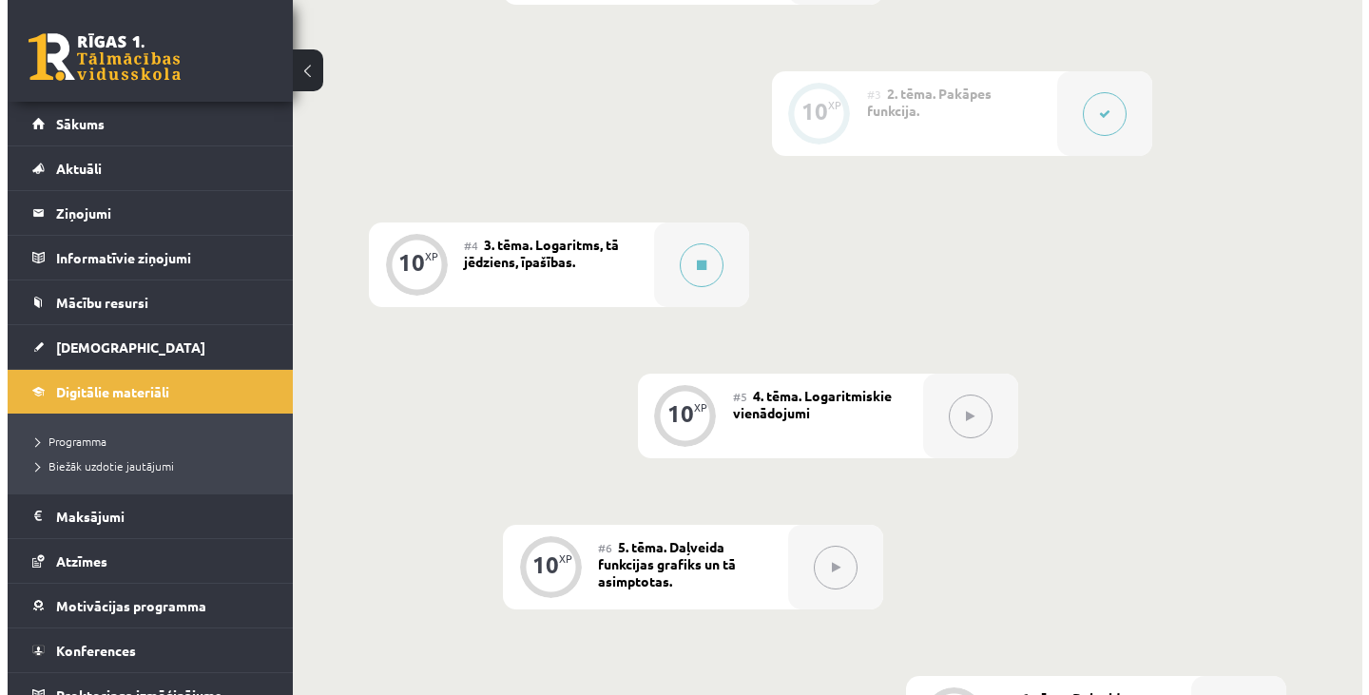
scroll to position [764, 0]
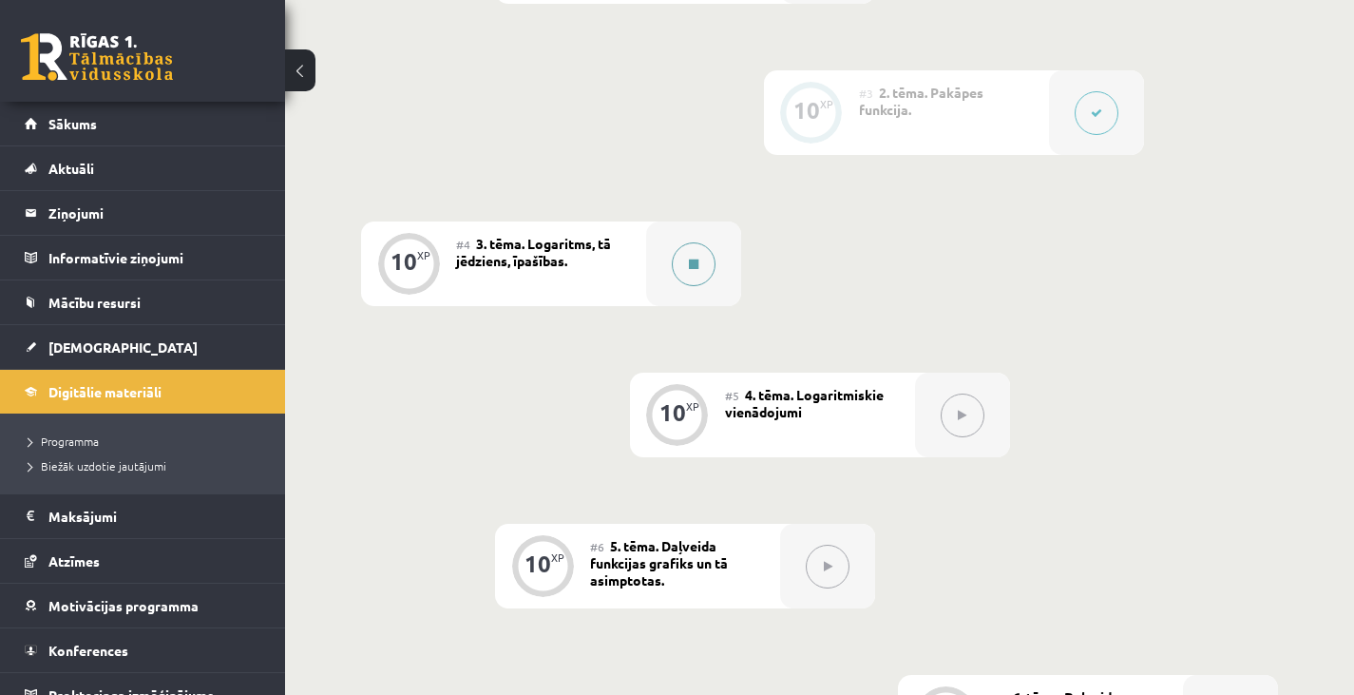
click at [690, 260] on icon at bounding box center [694, 264] width 10 height 11
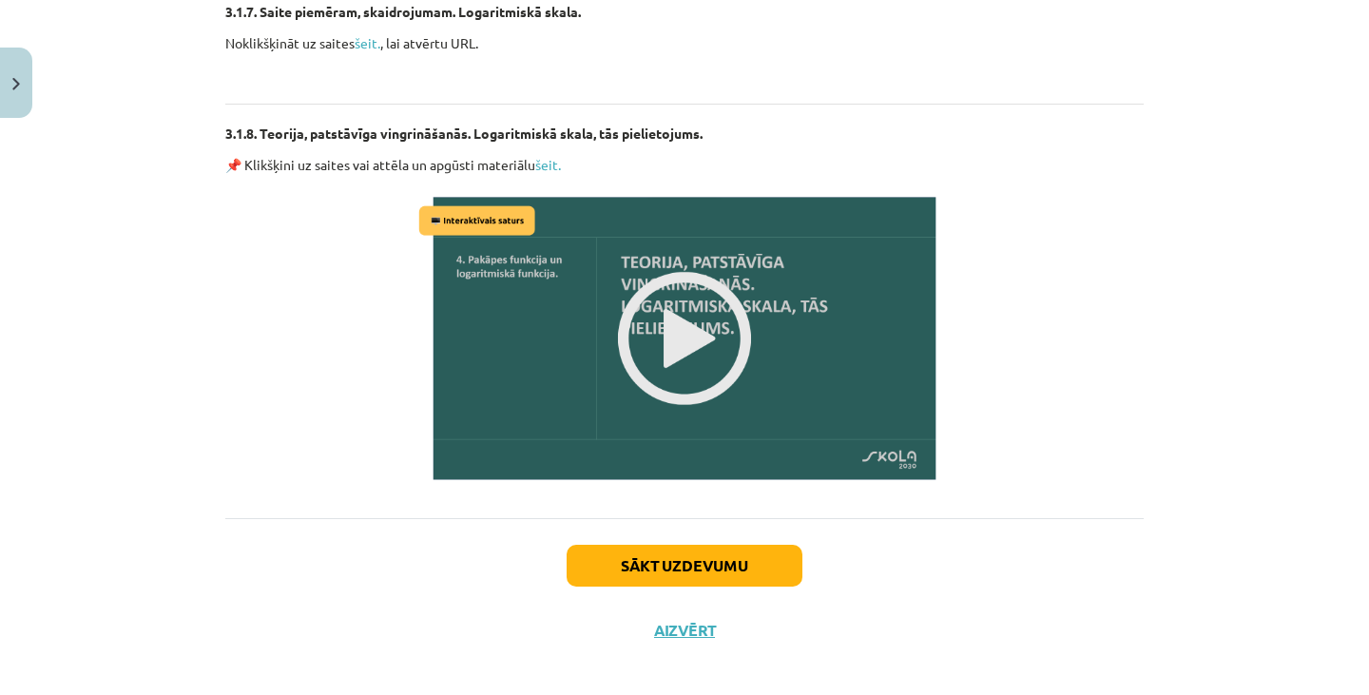
scroll to position [3143, 0]
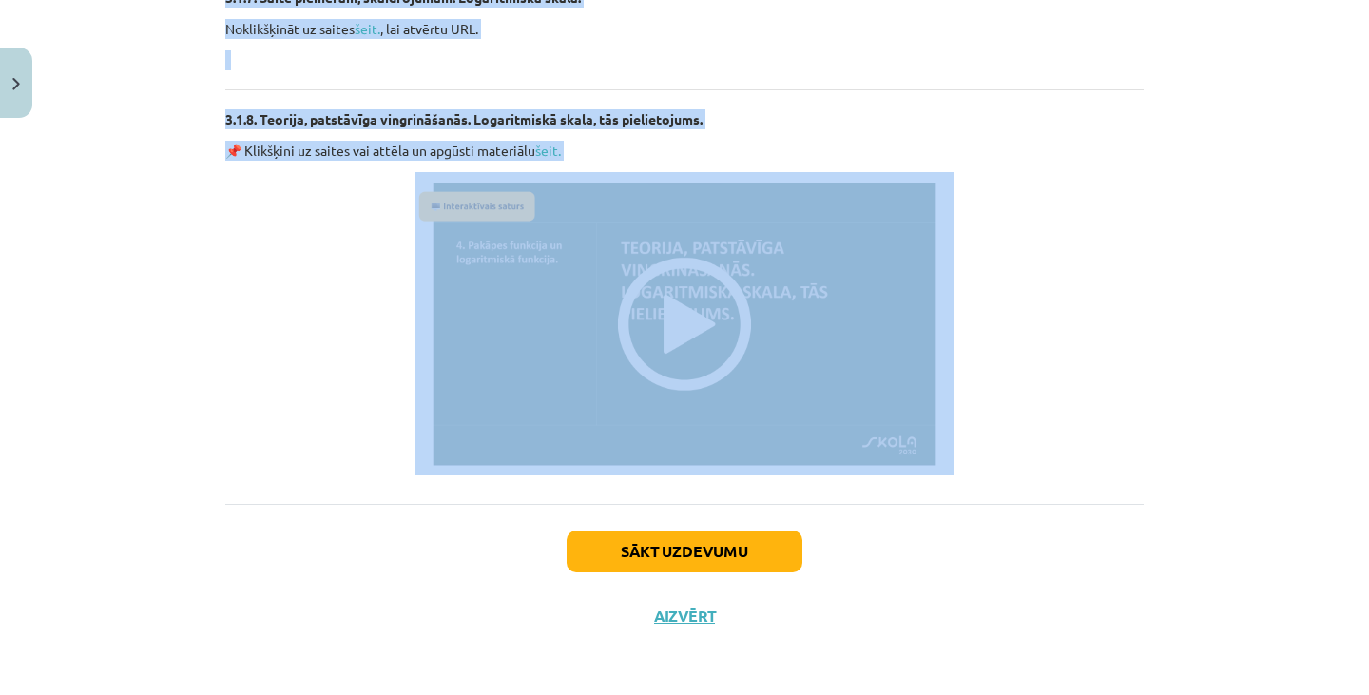
drag, startPoint x: 518, startPoint y: 392, endPoint x: 695, endPoint y: 298, distance: 199.8
click at [695, 298] on img at bounding box center [684, 323] width 540 height 303
copy div "Loremipsu, do sitametc, adipisci 💡 Elitsedd eiusmodte In utlabo: etdolor magnaa…"
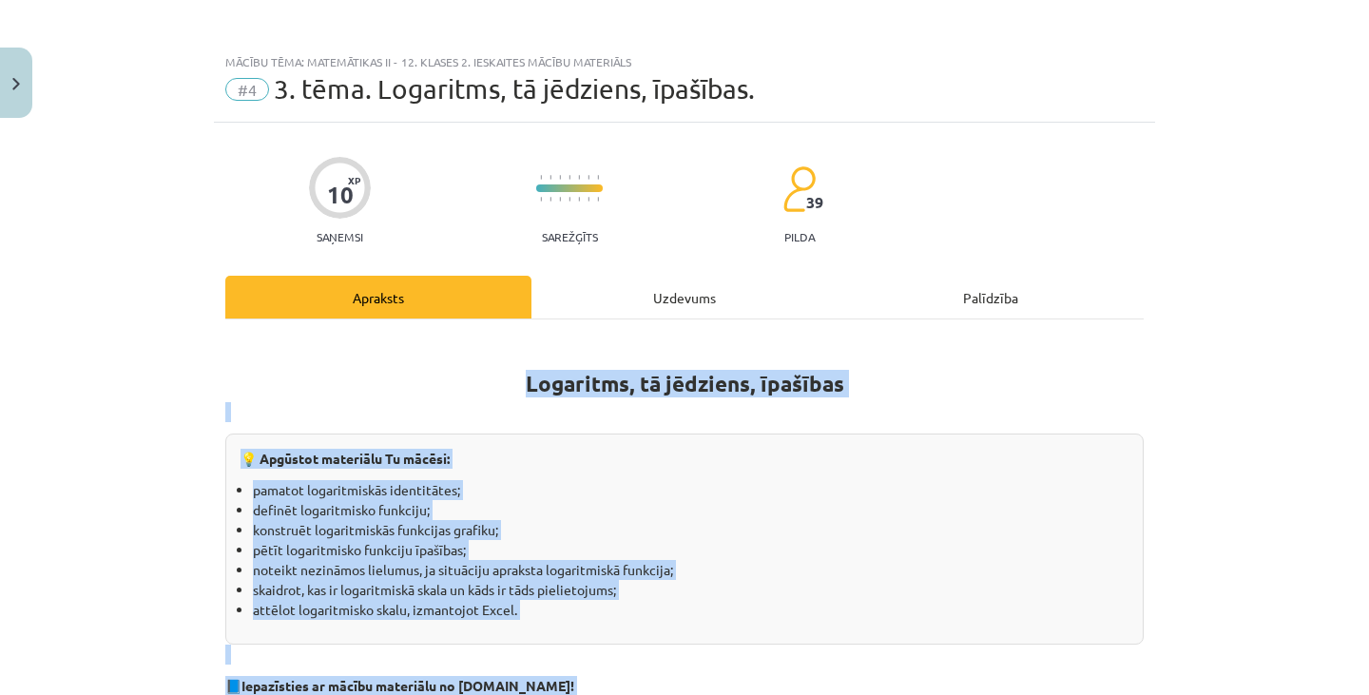
scroll to position [0, 0]
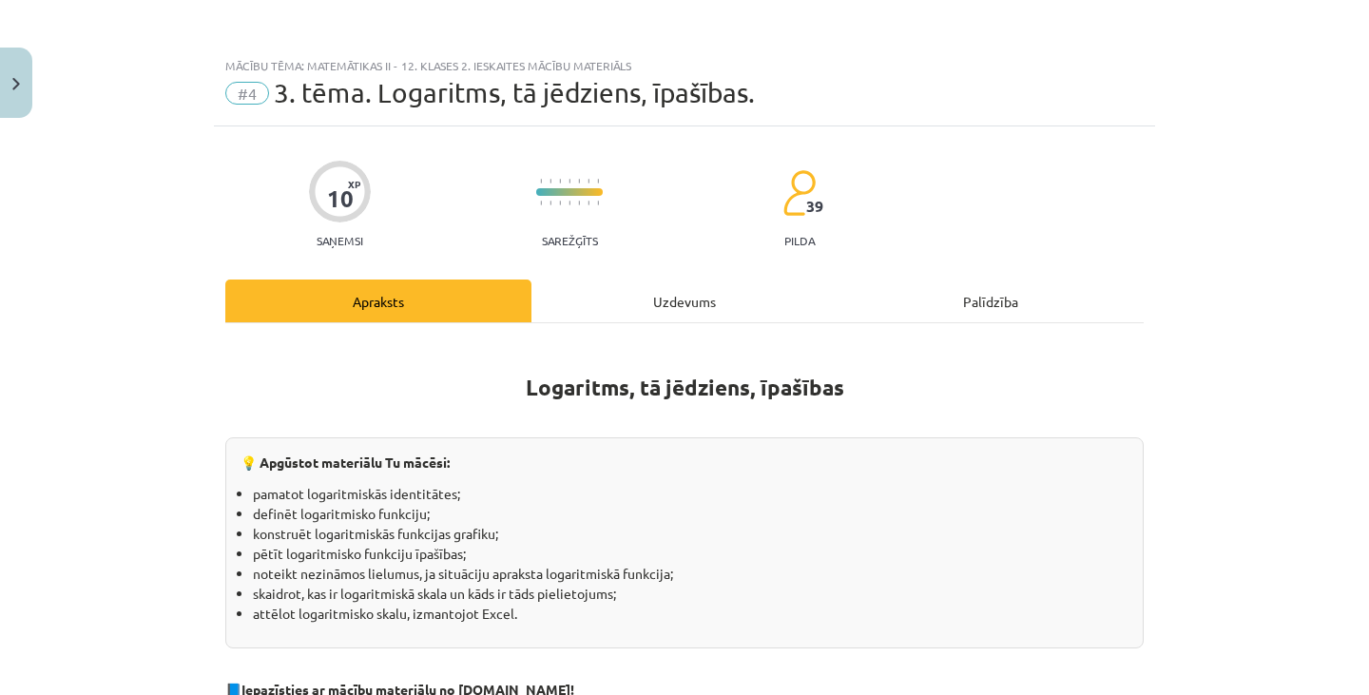
click at [643, 301] on div "Uzdevums" at bounding box center [684, 300] width 306 height 43
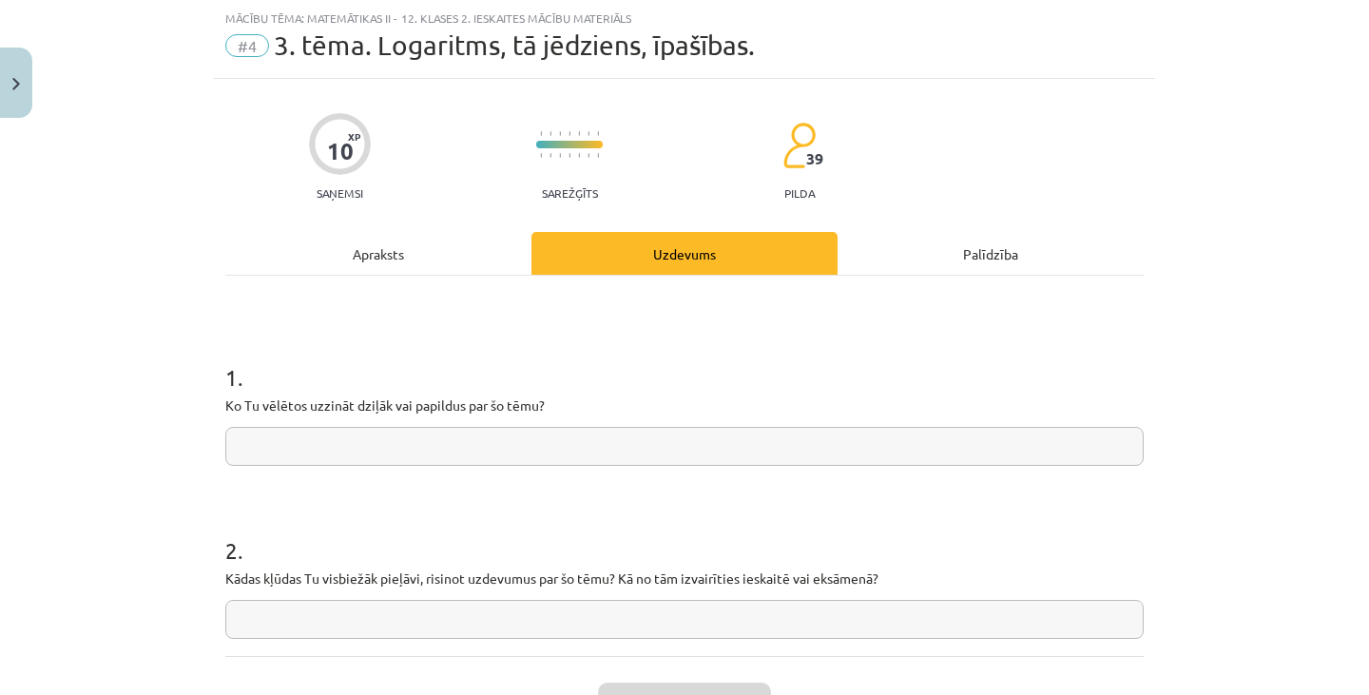
scroll to position [201, 0]
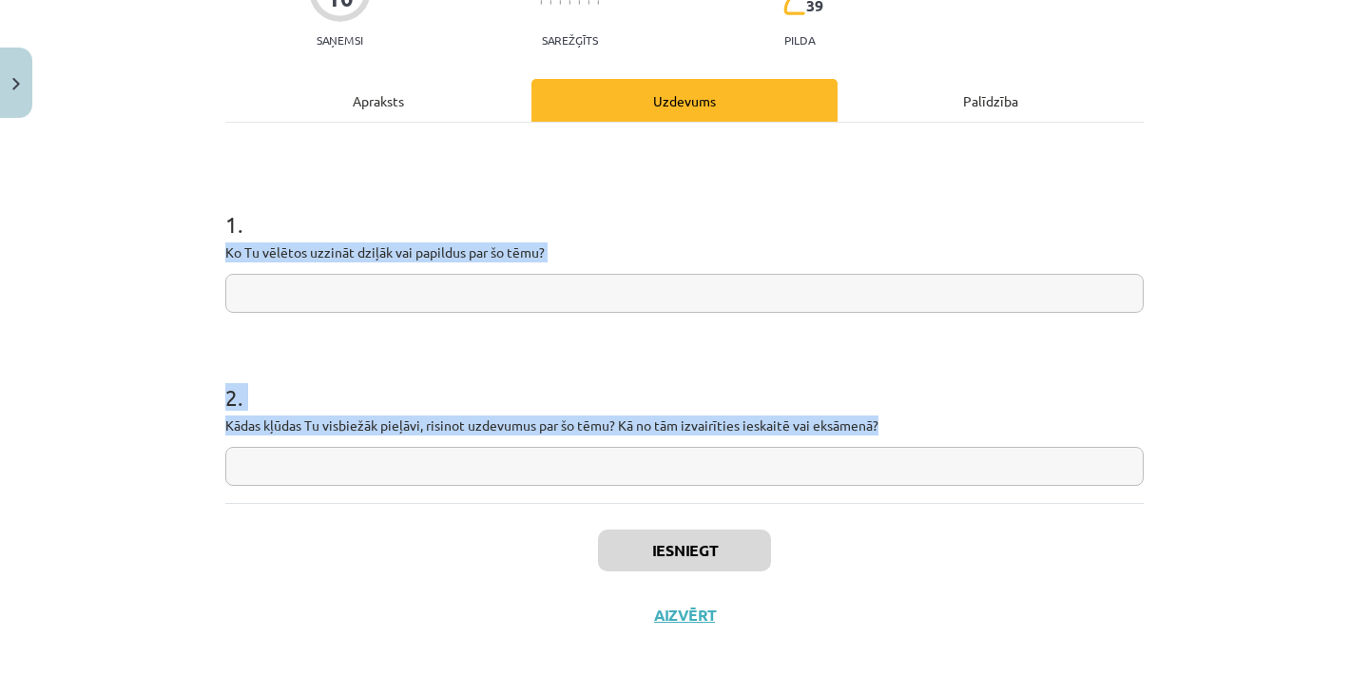
drag, startPoint x: 215, startPoint y: 254, endPoint x: 936, endPoint y: 426, distance: 741.6
click at [936, 426] on div "10 XP Saņemsi Sarežģīts 39 pilda Apraksts Uzdevums Palīdzība 1 . Ko Tu vēlētos …" at bounding box center [684, 286] width 941 height 721
copy form "Ko Tu vēlētos uzzināt dziļāk vai papildus par šo tēmu? 2 . Kādas kļūdas Tu visb…"
